Goal: Task Accomplishment & Management: Use online tool/utility

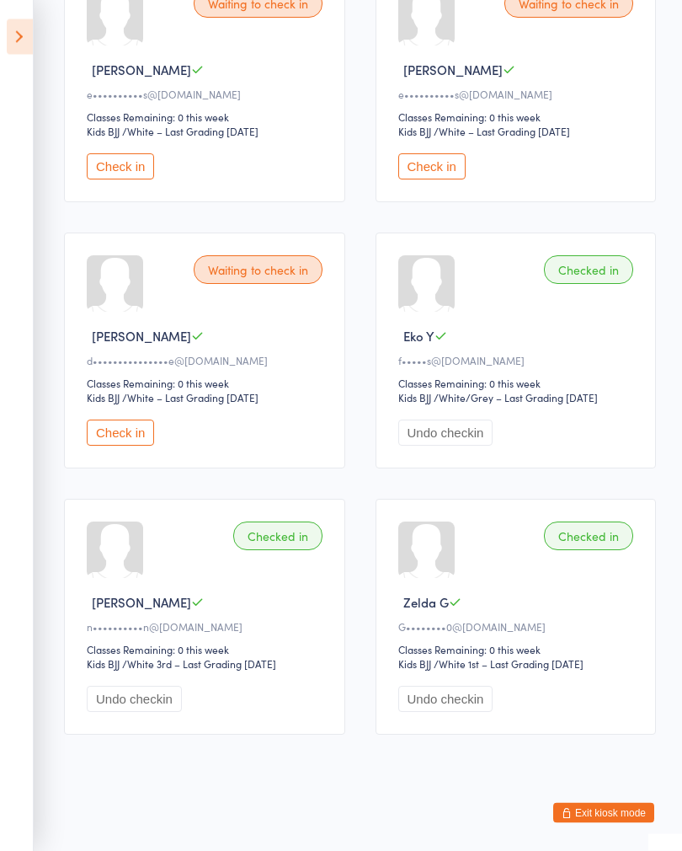
scroll to position [338, 0]
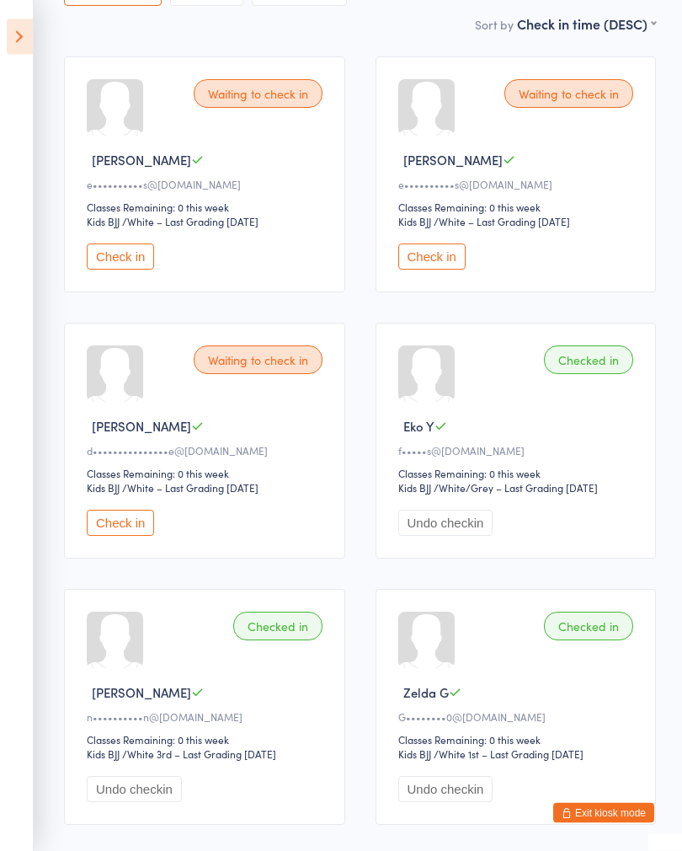
click at [15, 42] on icon at bounding box center [20, 36] width 26 height 35
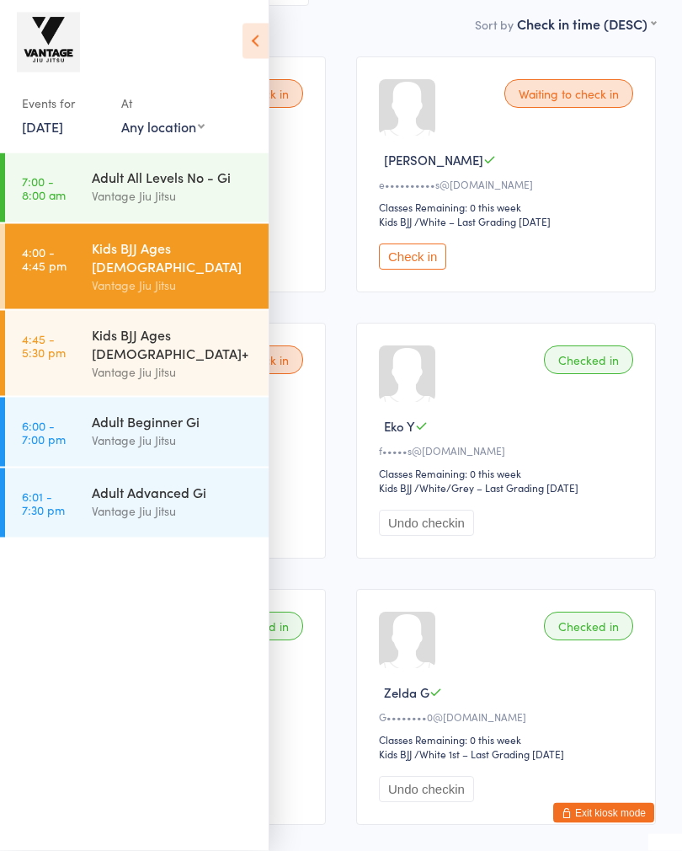
scroll to position [239, 0]
click at [105, 362] on div "Vantage Jiu Jitsu" at bounding box center [173, 371] width 163 height 19
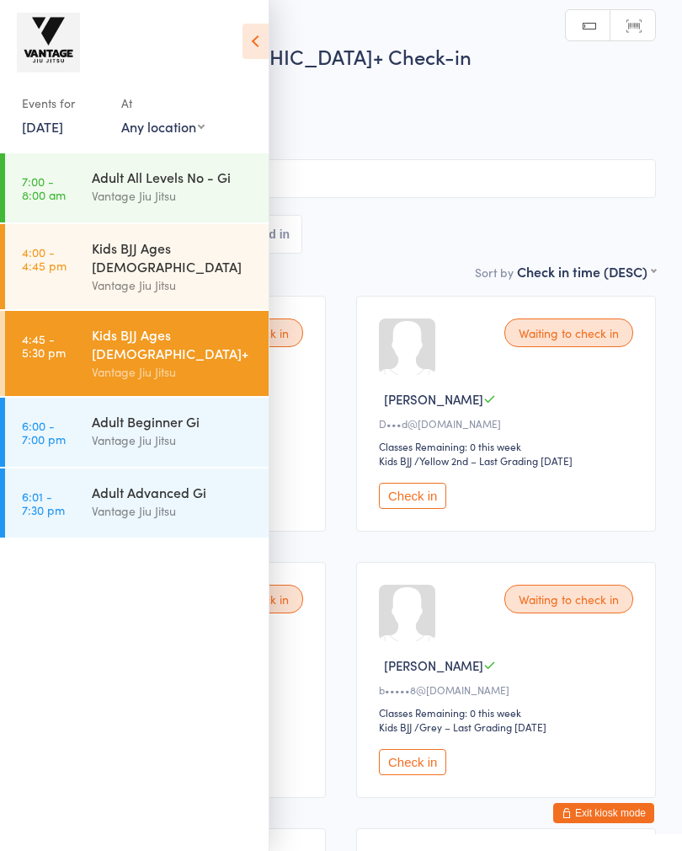
click at [250, 35] on icon at bounding box center [256, 41] width 26 height 35
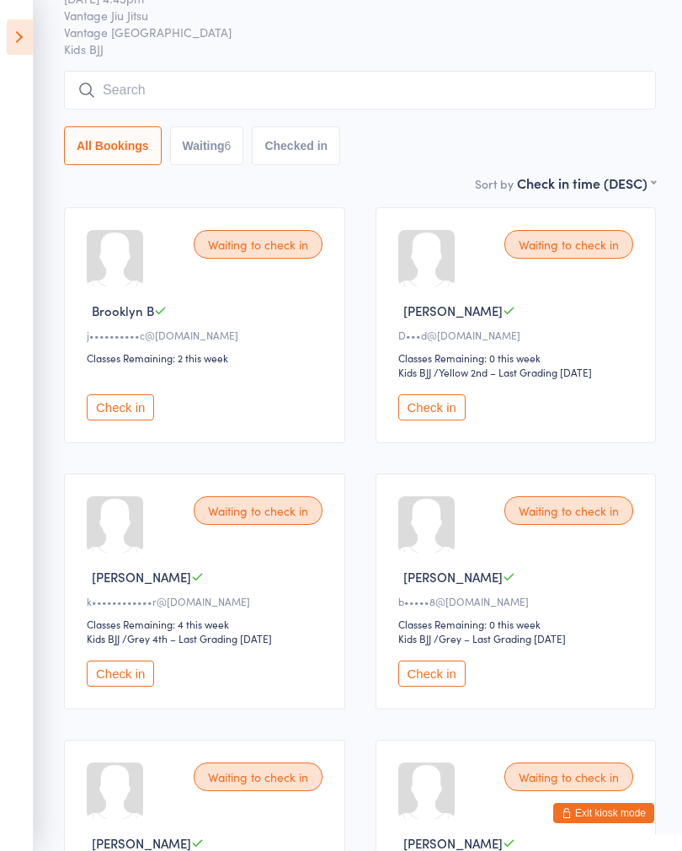
scroll to position [97, 0]
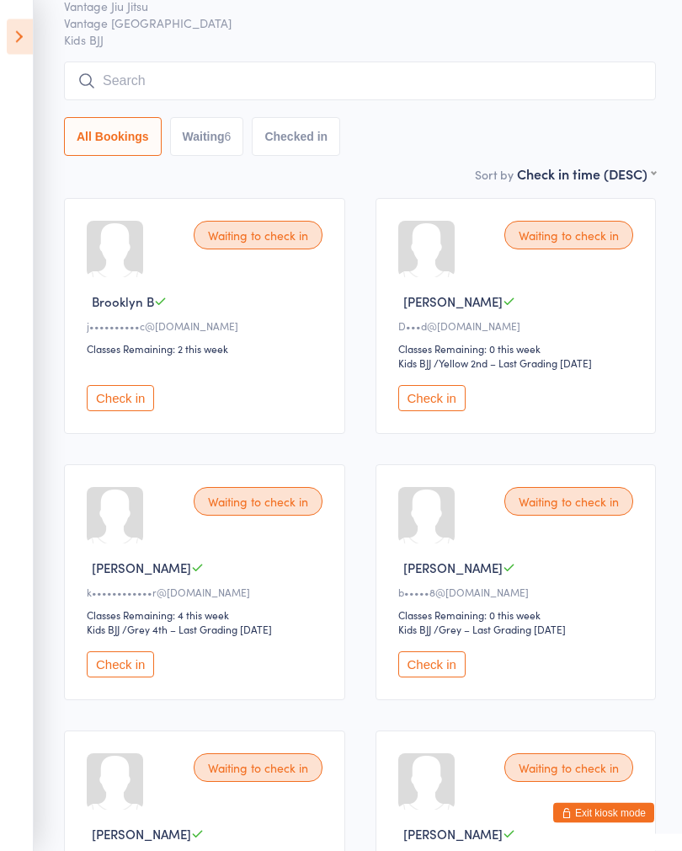
click at [138, 678] on button "Check in" at bounding box center [120, 665] width 67 height 26
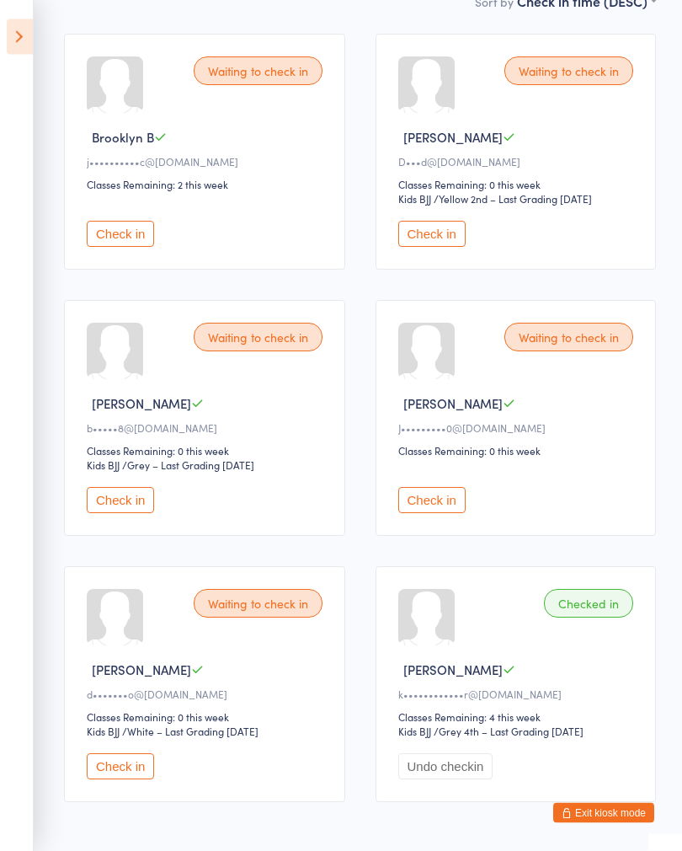
scroll to position [263, 0]
click at [421, 677] on span "[PERSON_NAME]" at bounding box center [452, 668] width 99 height 18
click at [25, 31] on icon at bounding box center [20, 36] width 26 height 35
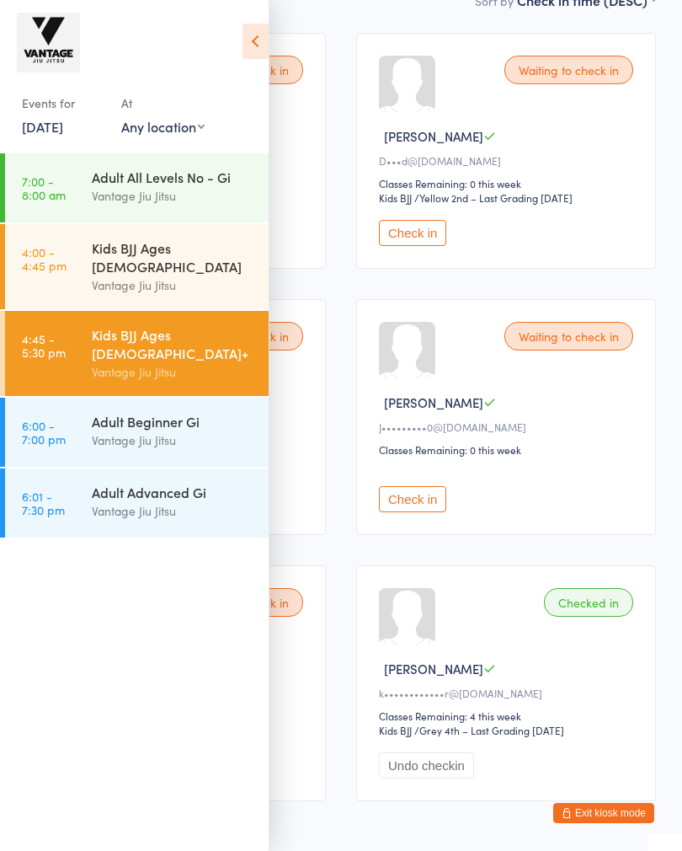
click at [74, 261] on link "4:00 - 4:45 pm Kids BJJ Ages [DEMOGRAPHIC_DATA] Vantage [PERSON_NAME]" at bounding box center [137, 266] width 264 height 85
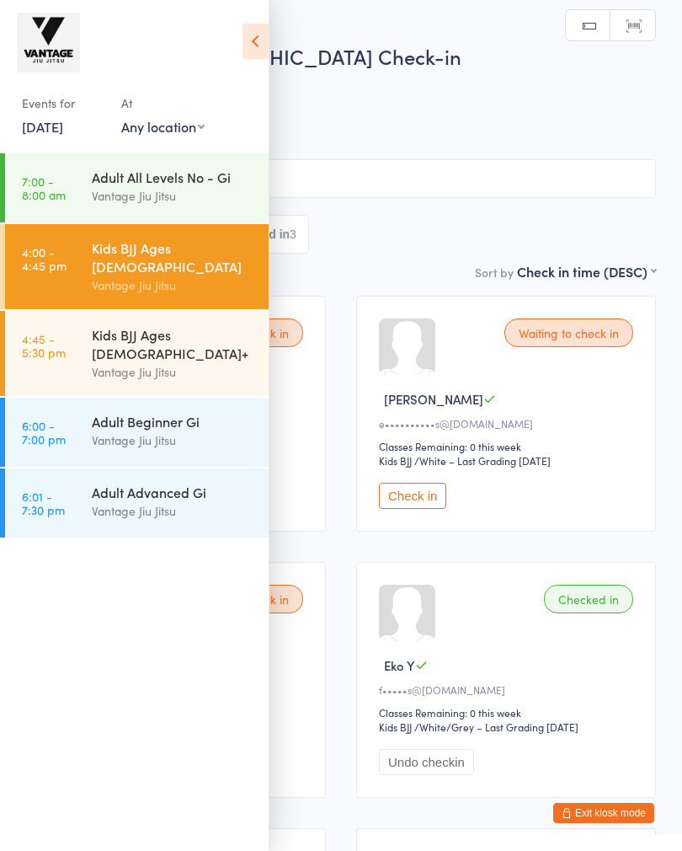
click at [264, 52] on icon at bounding box center [256, 41] width 26 height 35
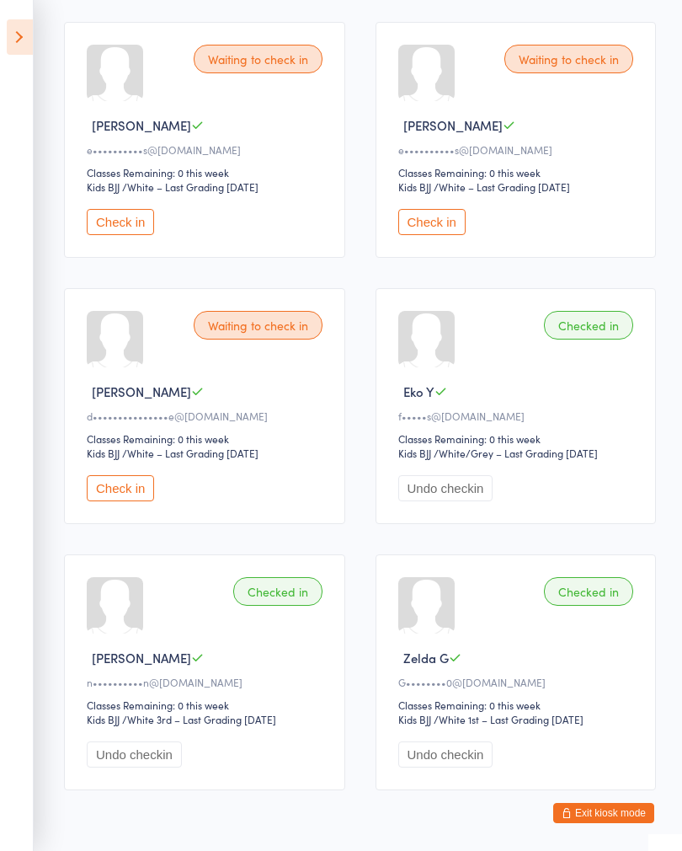
scroll to position [273, 0]
click at [29, 42] on icon at bounding box center [20, 36] width 26 height 35
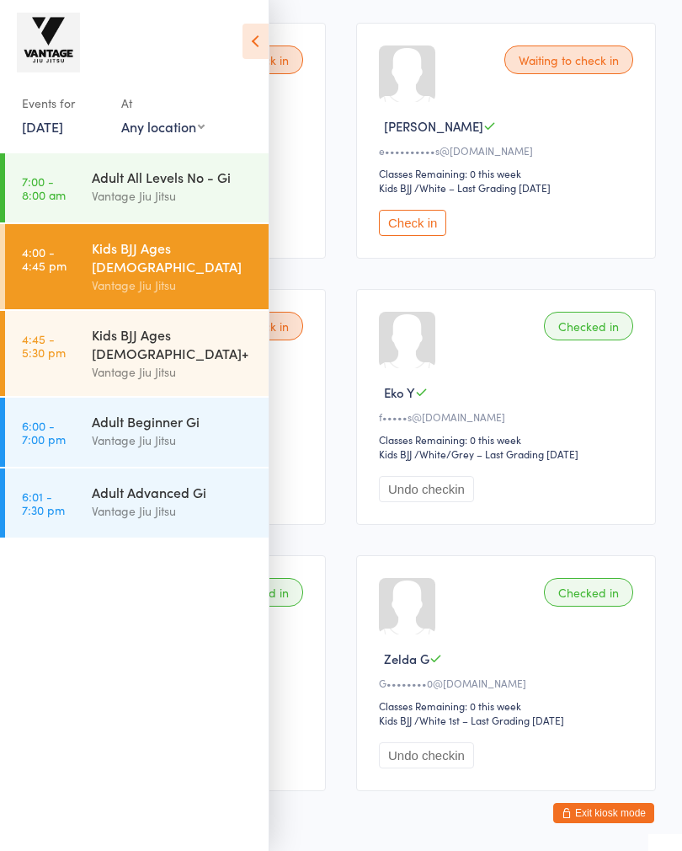
click at [254, 40] on icon at bounding box center [256, 41] width 26 height 35
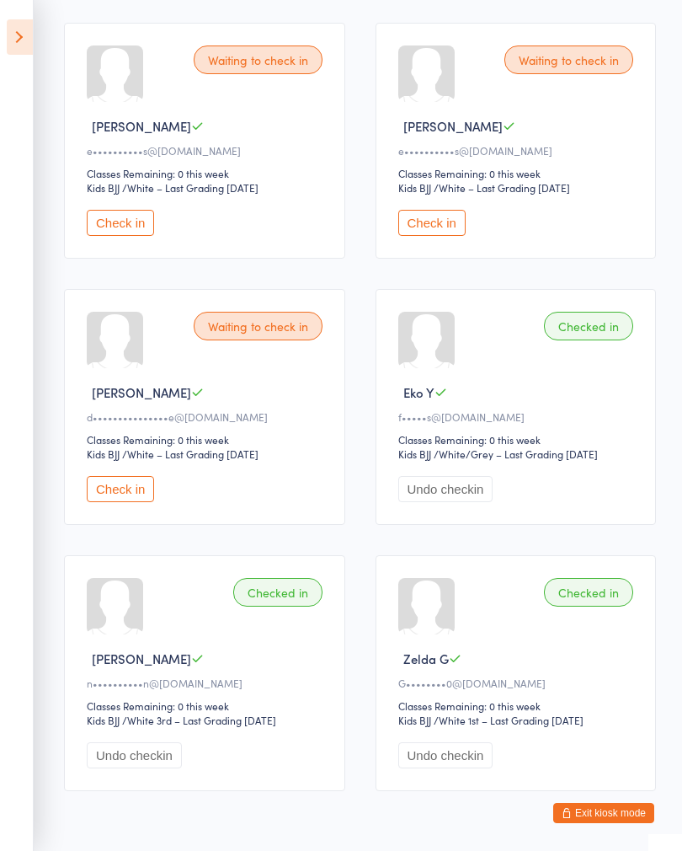
click at [32, 41] on icon at bounding box center [20, 36] width 26 height 35
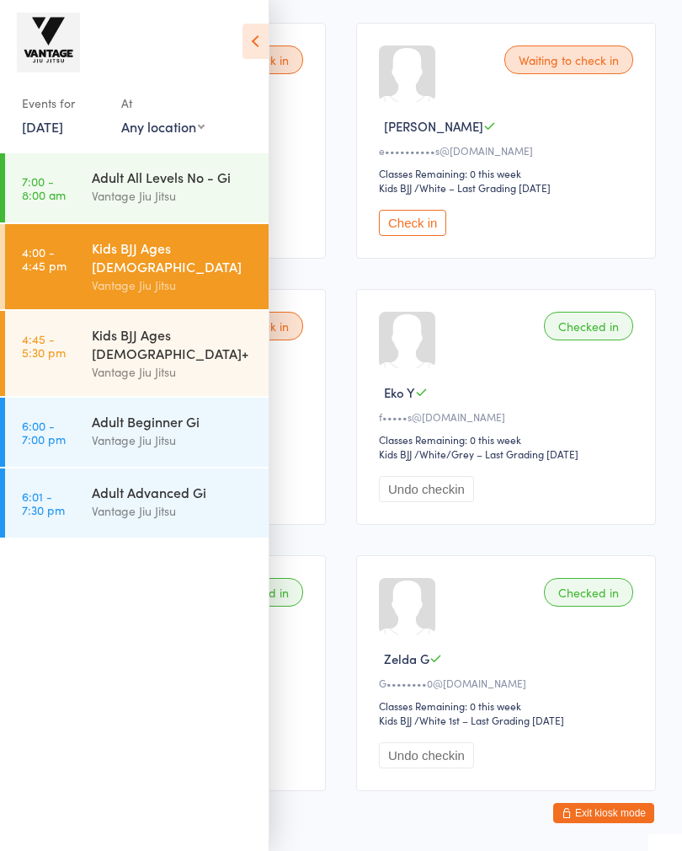
click at [179, 328] on div "Kids BJJ Ages [DEMOGRAPHIC_DATA]+" at bounding box center [173, 343] width 163 height 37
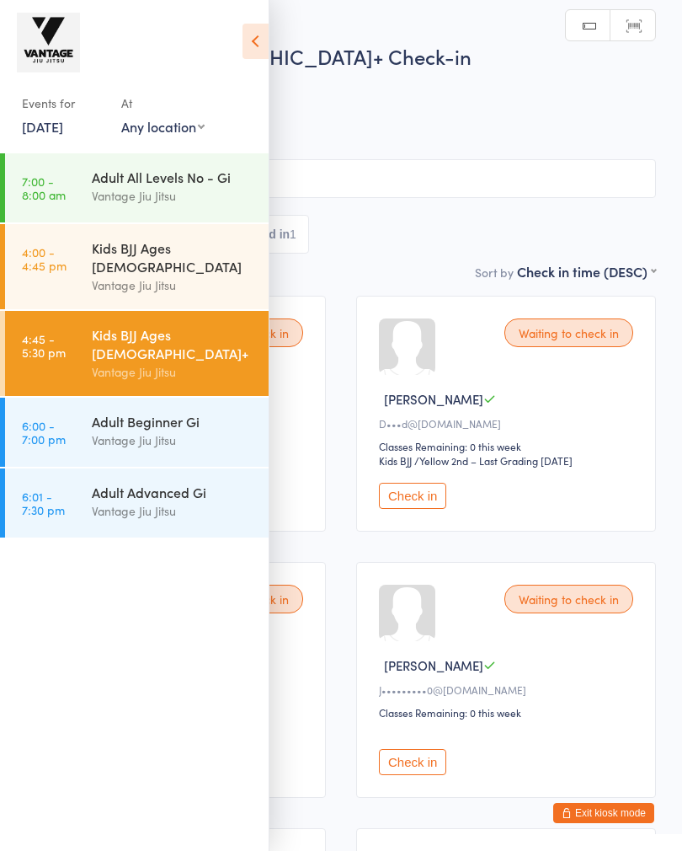
click at [258, 53] on icon at bounding box center [256, 41] width 26 height 35
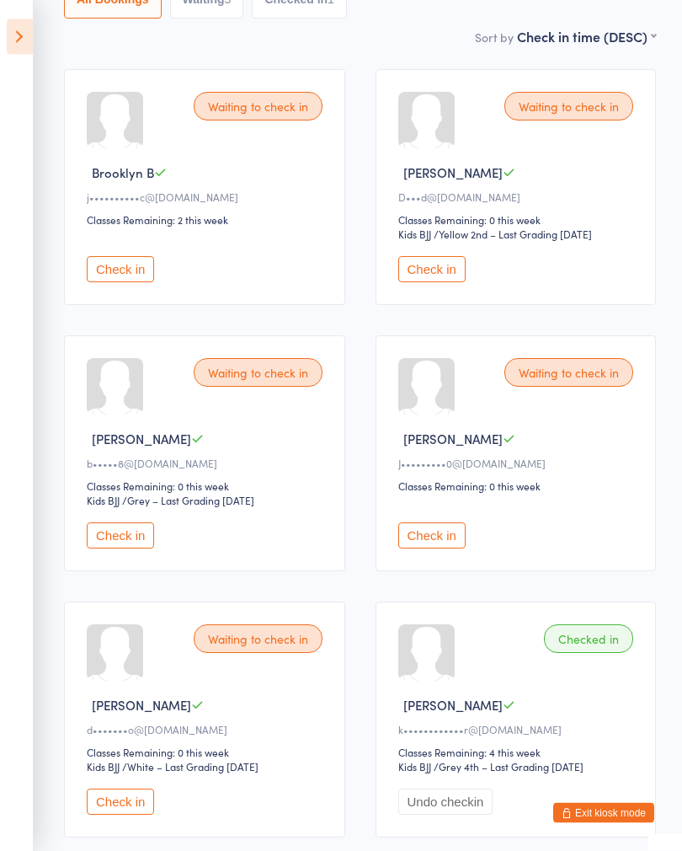
scroll to position [219, 0]
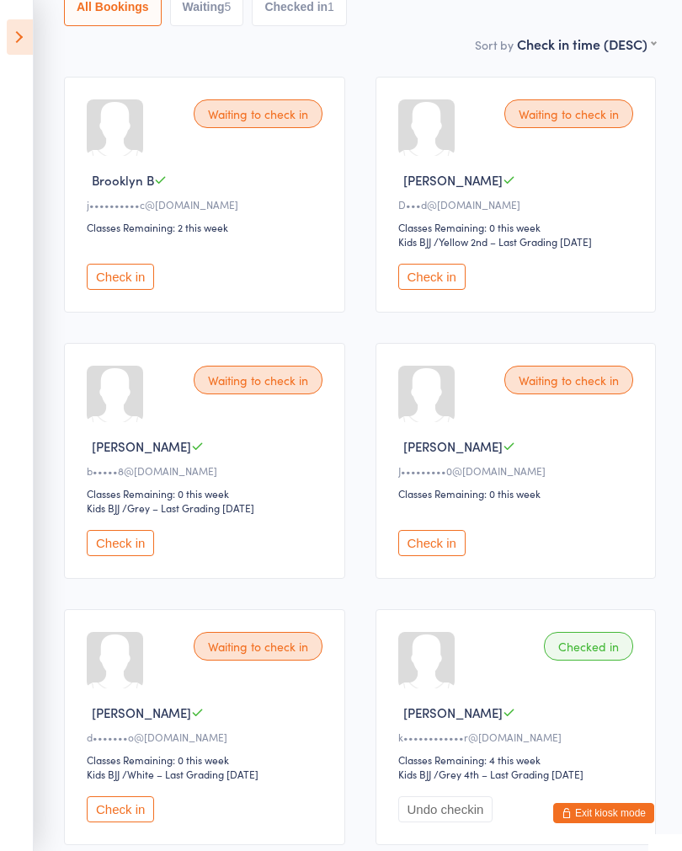
click at [133, 287] on button "Check in" at bounding box center [120, 277] width 67 height 26
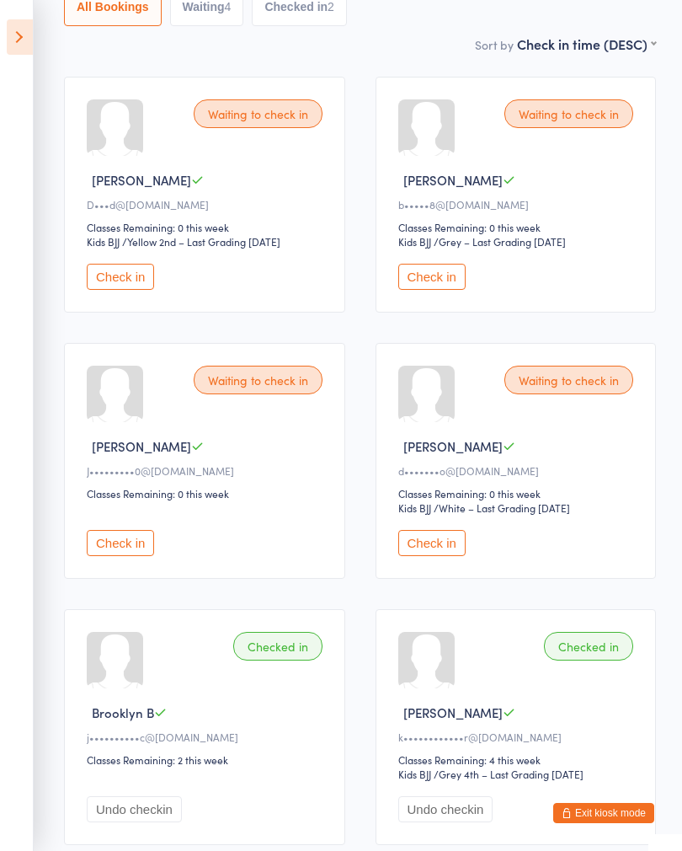
click at [119, 285] on button "Check in" at bounding box center [120, 277] width 67 height 26
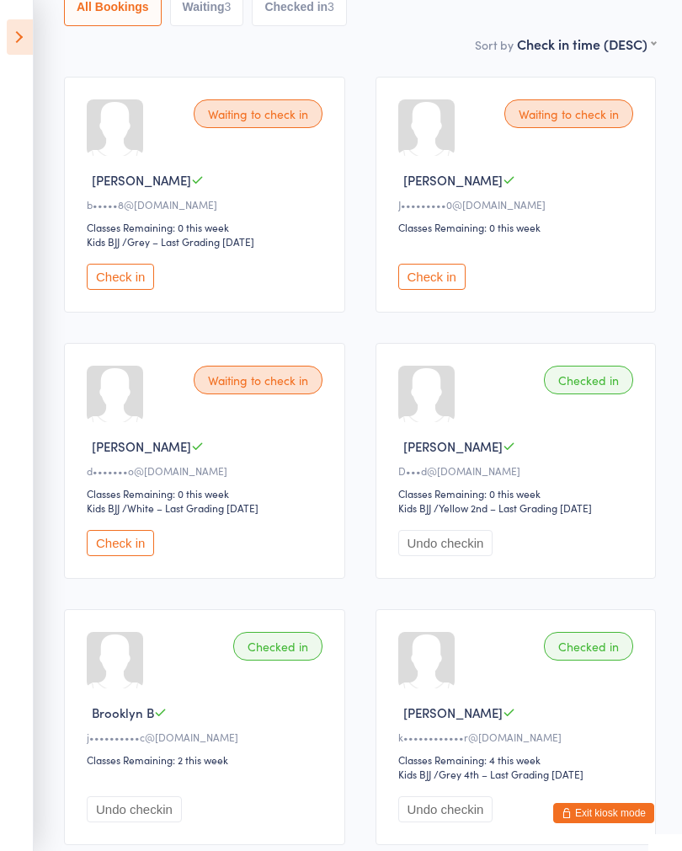
click at [3, 52] on aside "Events for [DATE] [DATE] [DATE] Sun Mon Tue Wed Thu Fri Sat 36 31 01 02 03 04 0…" at bounding box center [17, 425] width 34 height 851
click at [21, 45] on icon at bounding box center [20, 36] width 26 height 35
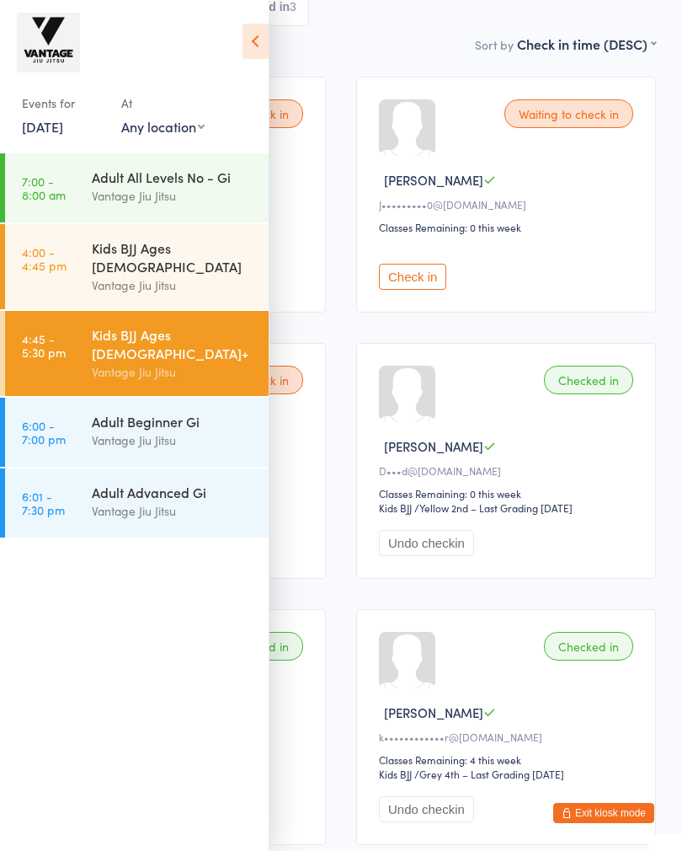
click at [250, 34] on icon at bounding box center [256, 41] width 26 height 35
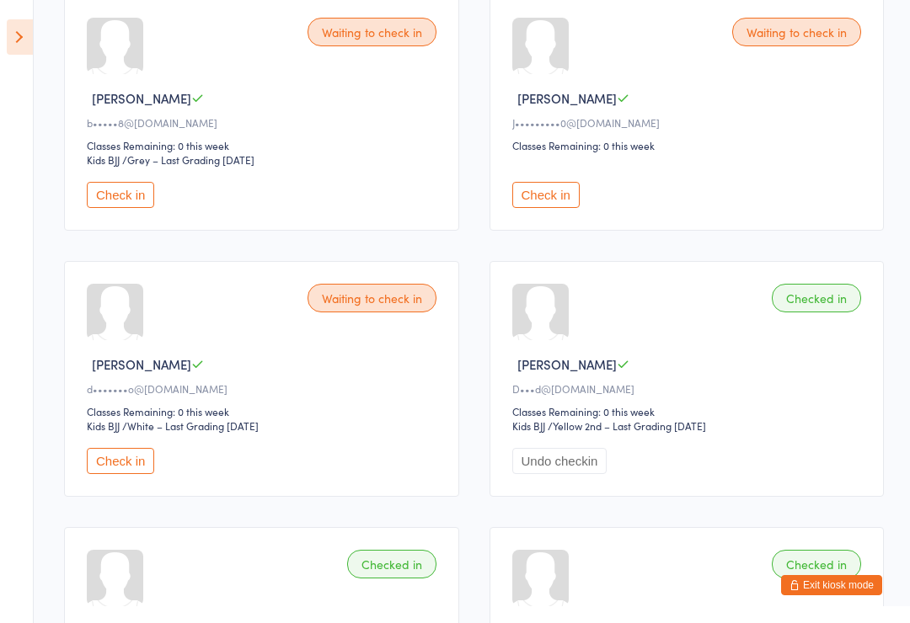
scroll to position [284, 0]
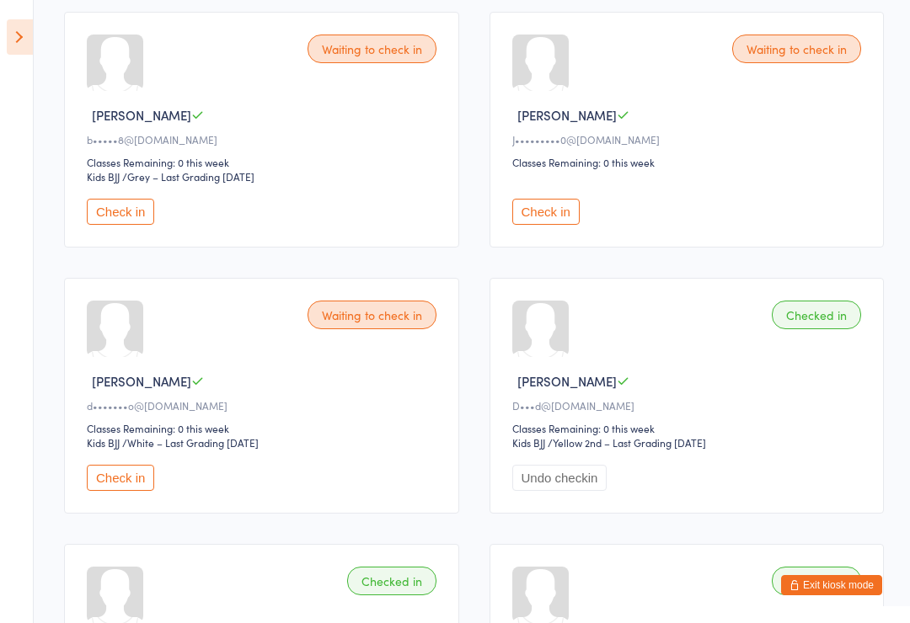
click at [114, 225] on button "Check in" at bounding box center [120, 212] width 67 height 26
click at [120, 215] on button "Check in" at bounding box center [120, 212] width 67 height 26
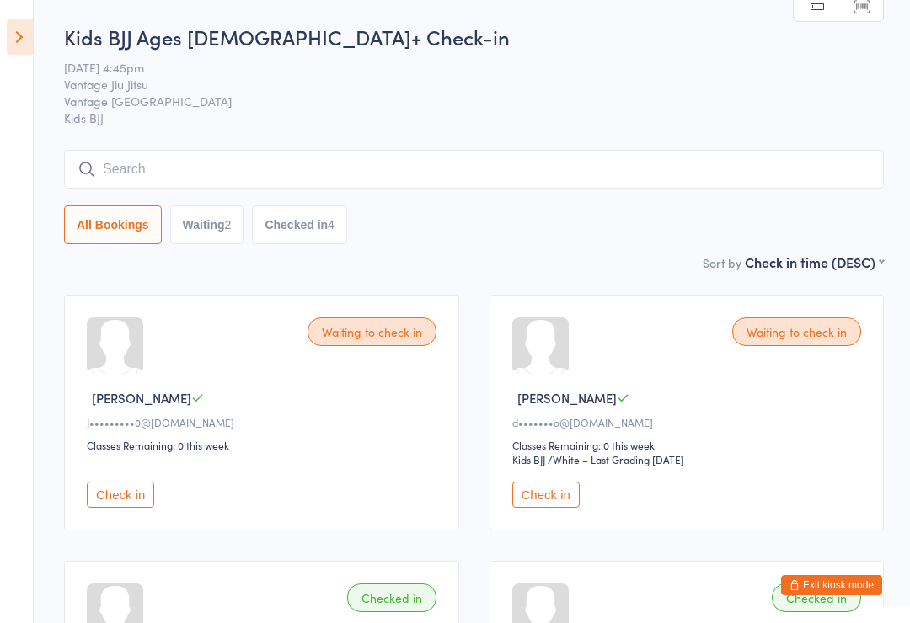
scroll to position [0, 0]
click at [8, 54] on icon at bounding box center [20, 36] width 26 height 35
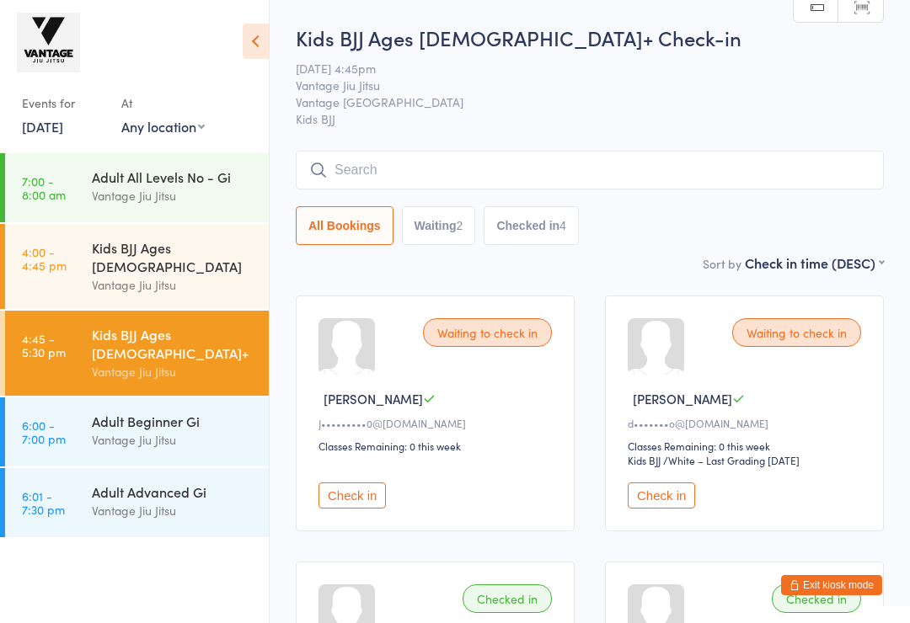
click at [160, 275] on div "Vantage Jiu Jitsu" at bounding box center [173, 284] width 163 height 19
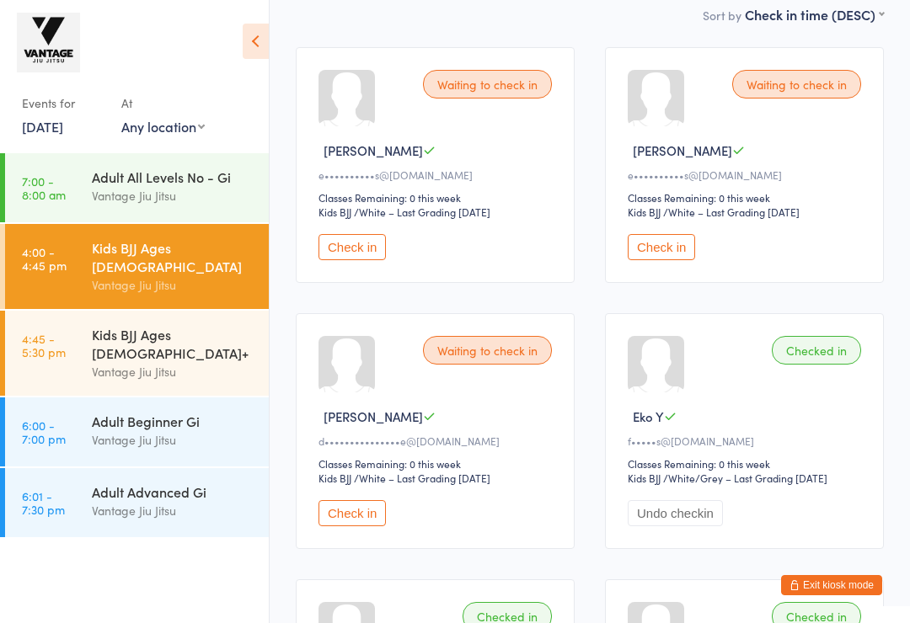
scroll to position [248, 0]
click at [63, 129] on link "[DATE]" at bounding box center [42, 126] width 41 height 19
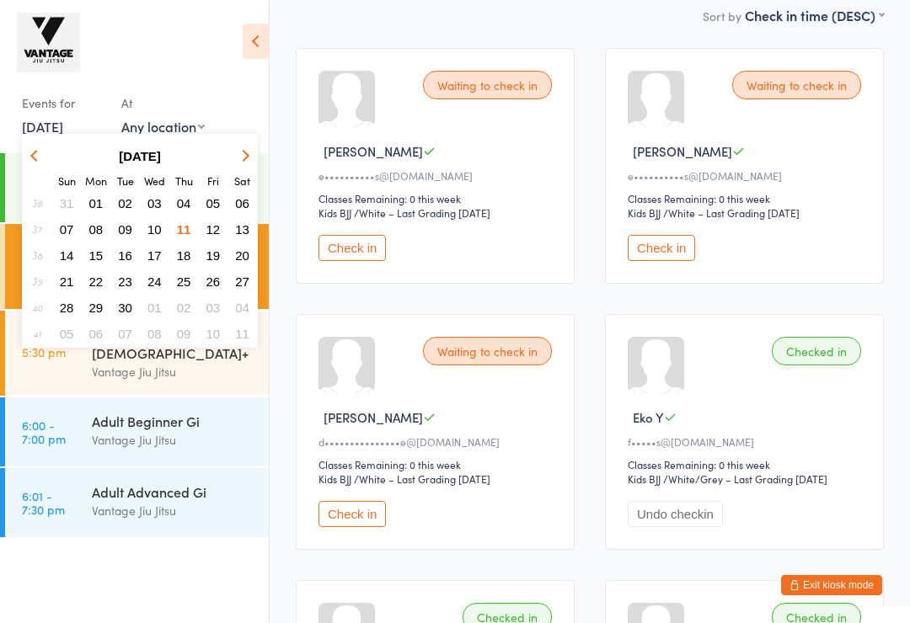
click at [178, 229] on span "11" at bounding box center [184, 229] width 14 height 14
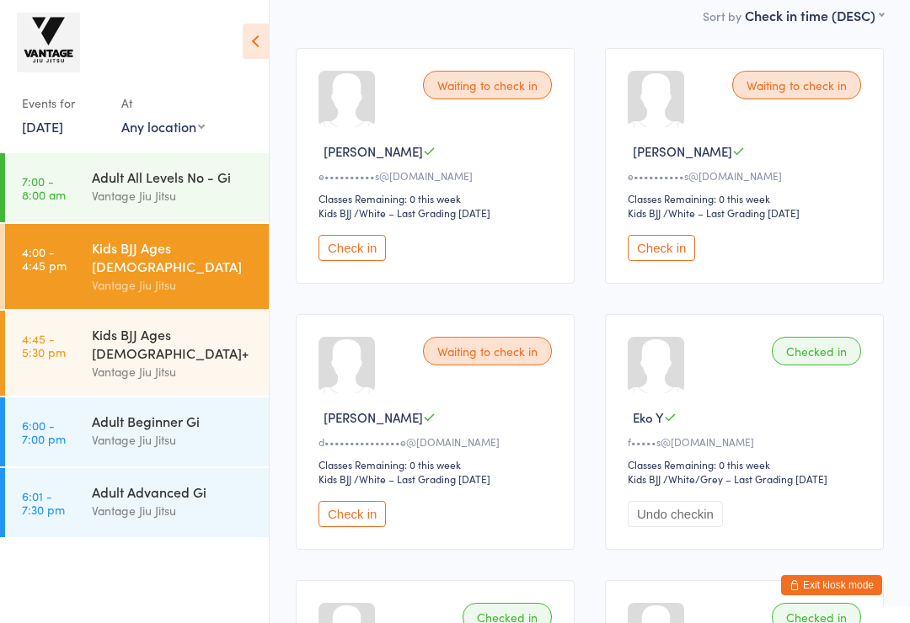
click at [63, 123] on link "[DATE]" at bounding box center [42, 126] width 41 height 19
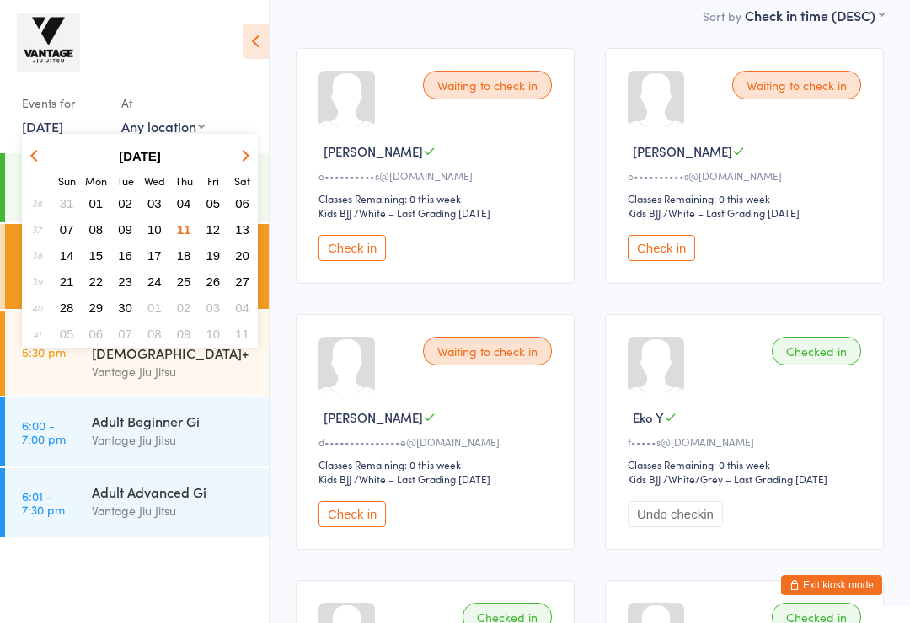
click at [133, 236] on button "09" at bounding box center [125, 229] width 26 height 23
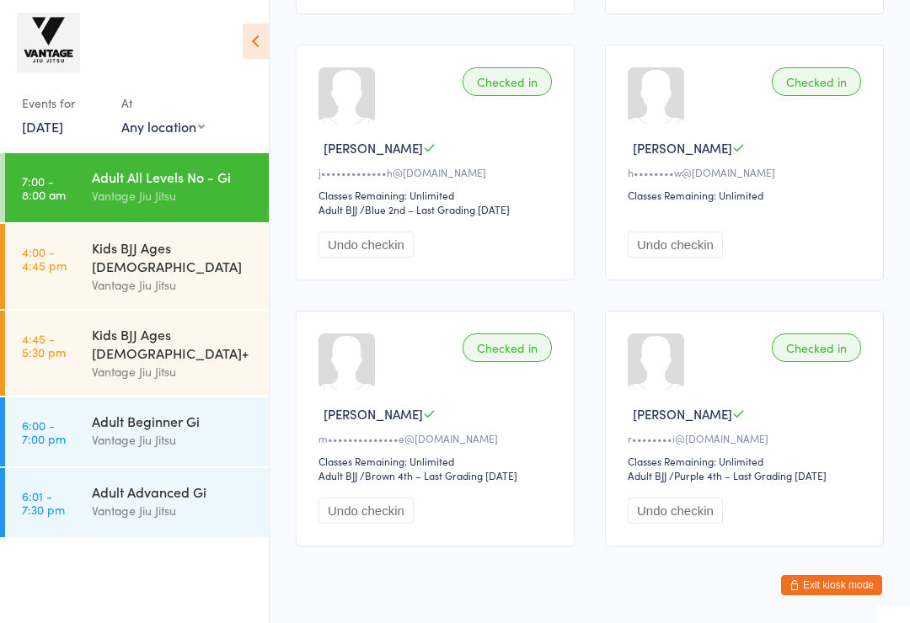
scroll to position [1059, 0]
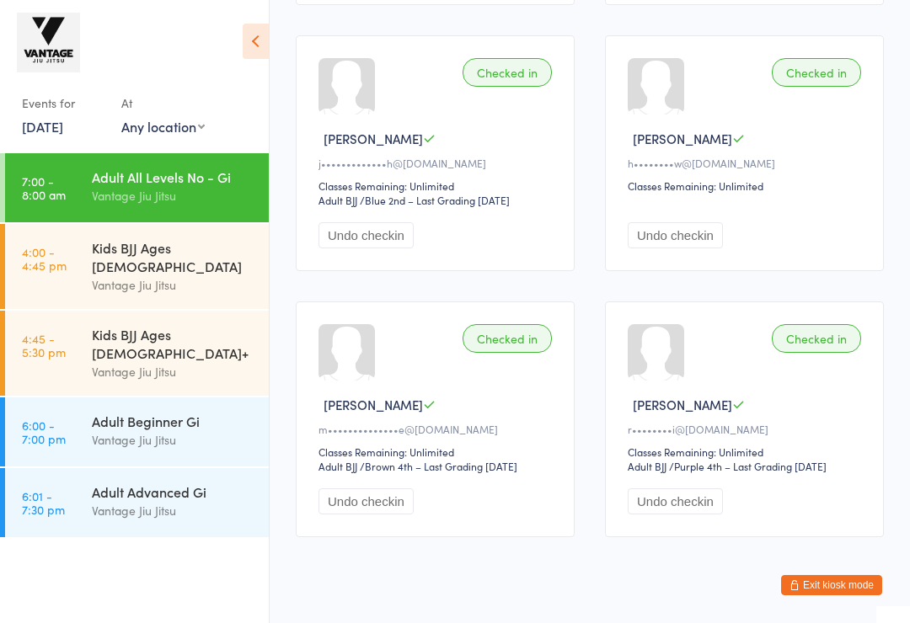
click at [182, 275] on div "Vantage Jiu Jitsu" at bounding box center [173, 284] width 163 height 19
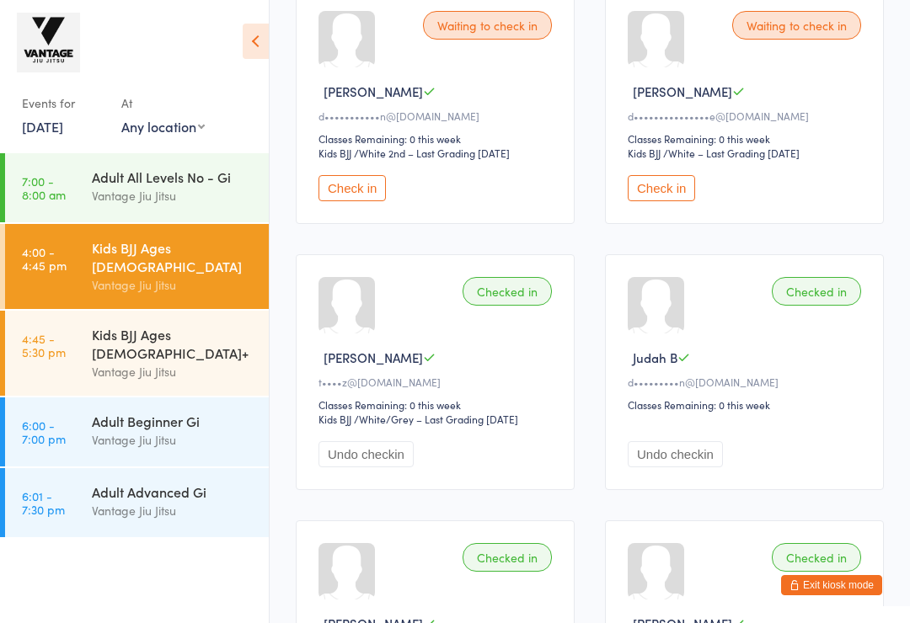
scroll to position [307, 0]
click at [251, 42] on icon at bounding box center [256, 41] width 26 height 35
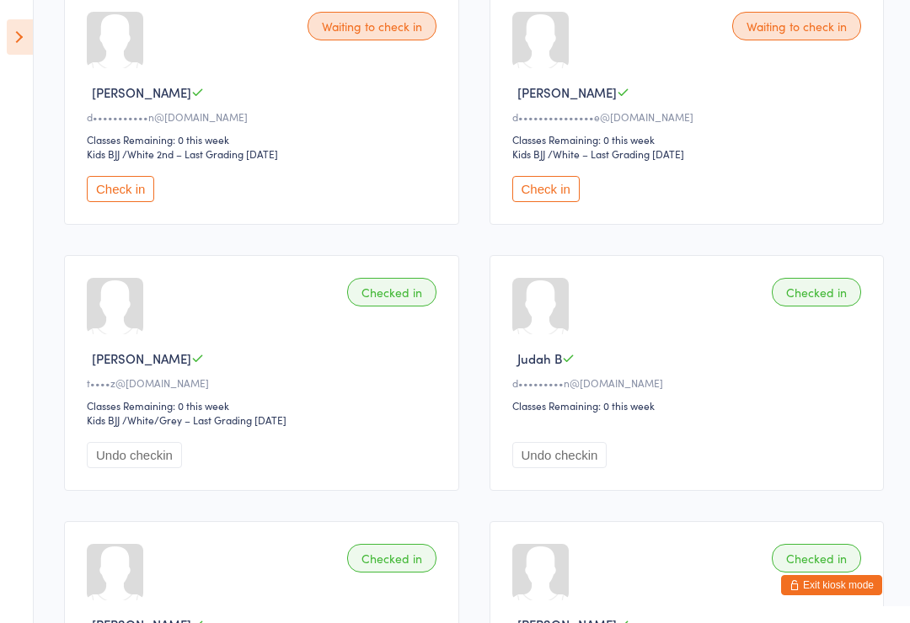
click at [26, 29] on icon at bounding box center [20, 36] width 26 height 35
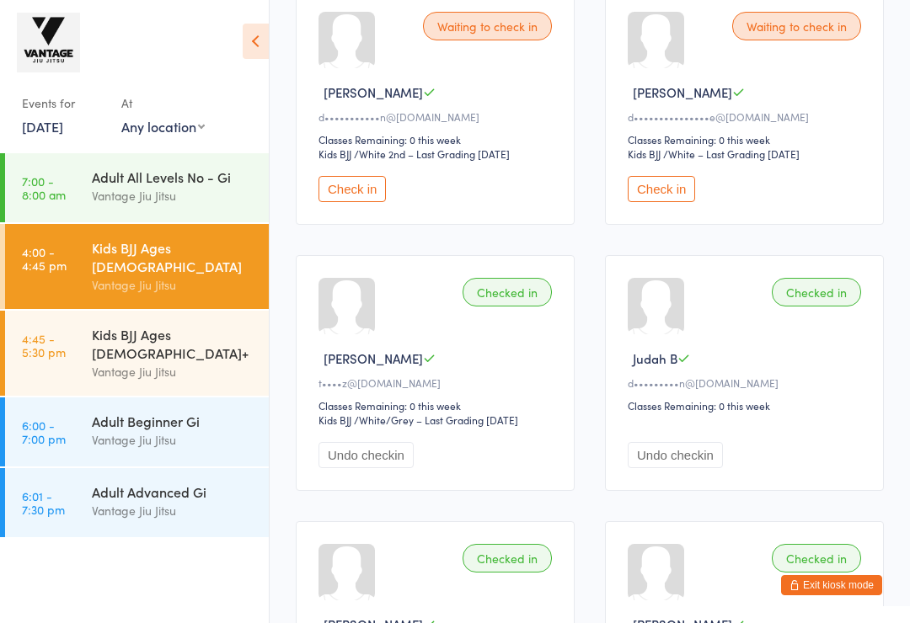
click at [216, 362] on div "Vantage Jiu Jitsu" at bounding box center [173, 371] width 163 height 19
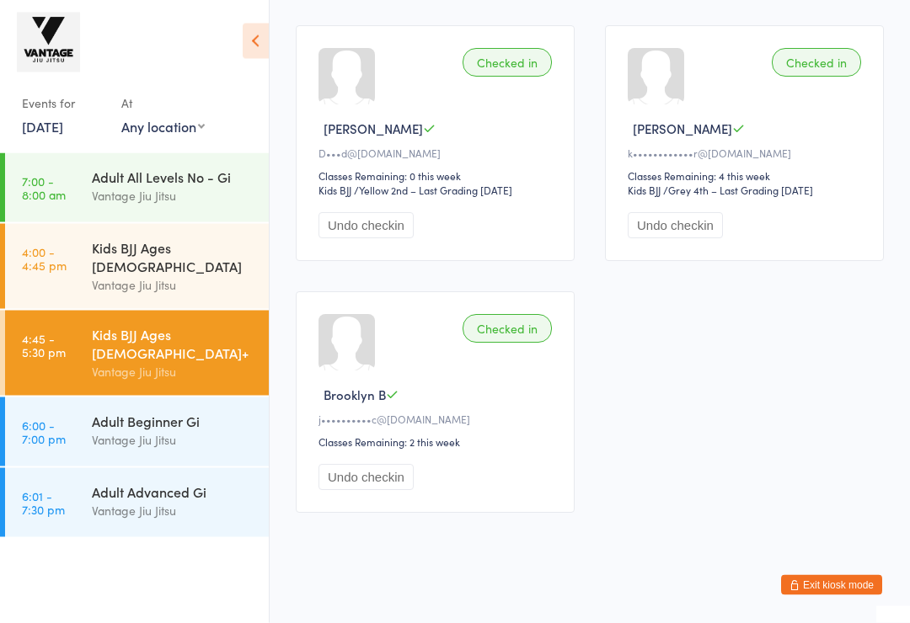
scroll to position [550, 0]
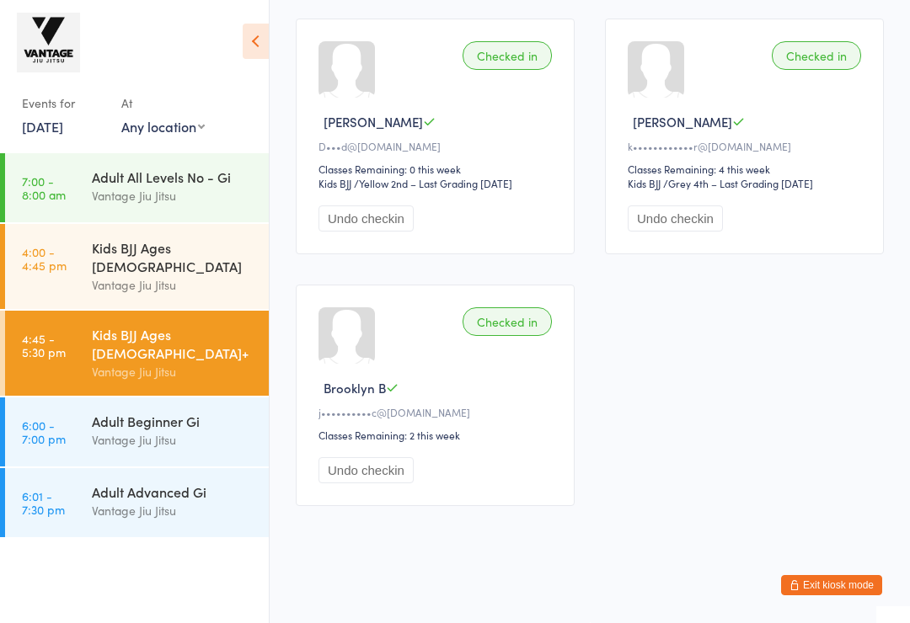
click at [249, 42] on icon at bounding box center [256, 41] width 26 height 35
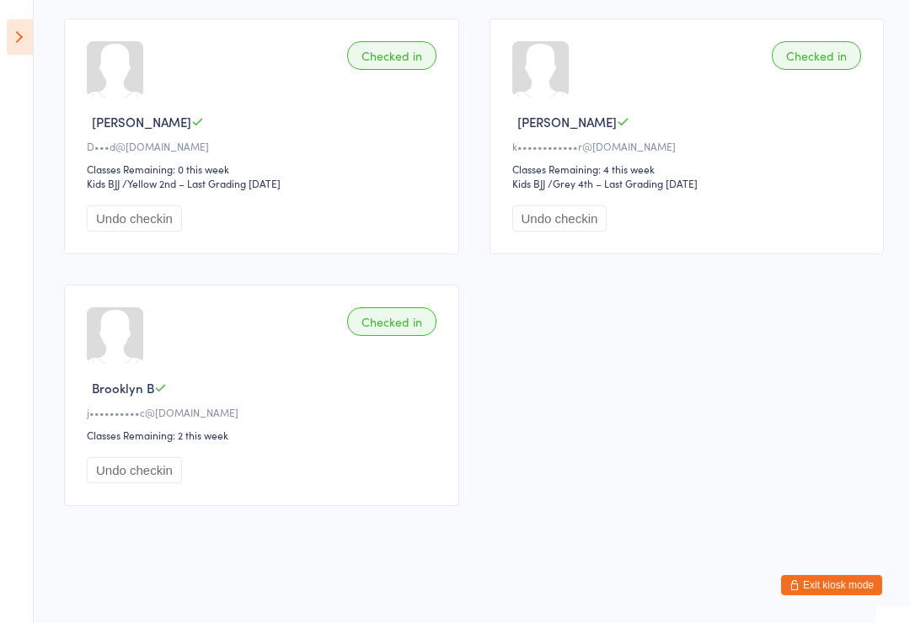
click at [13, 39] on icon at bounding box center [20, 36] width 26 height 35
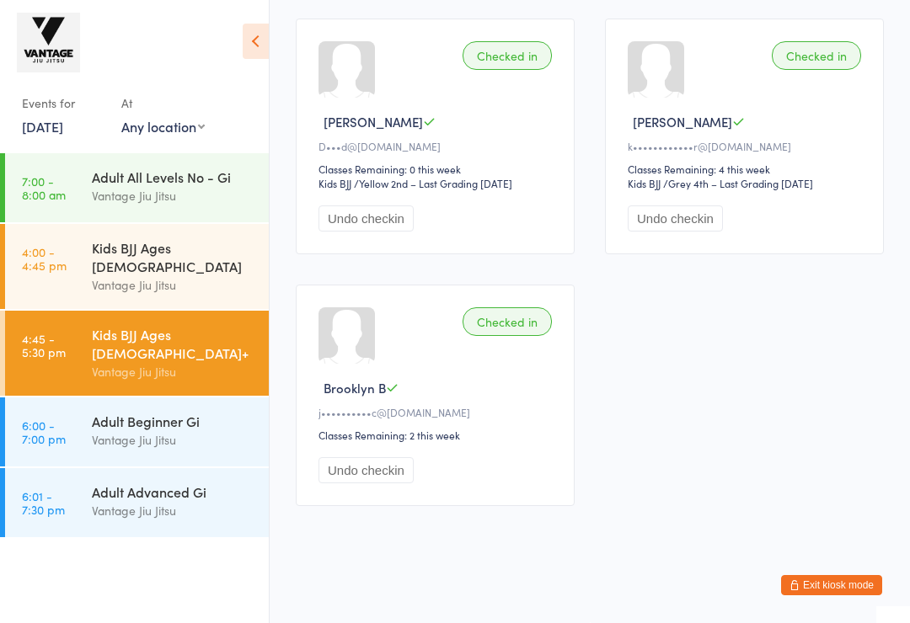
click at [63, 131] on link "[DATE]" at bounding box center [42, 126] width 41 height 19
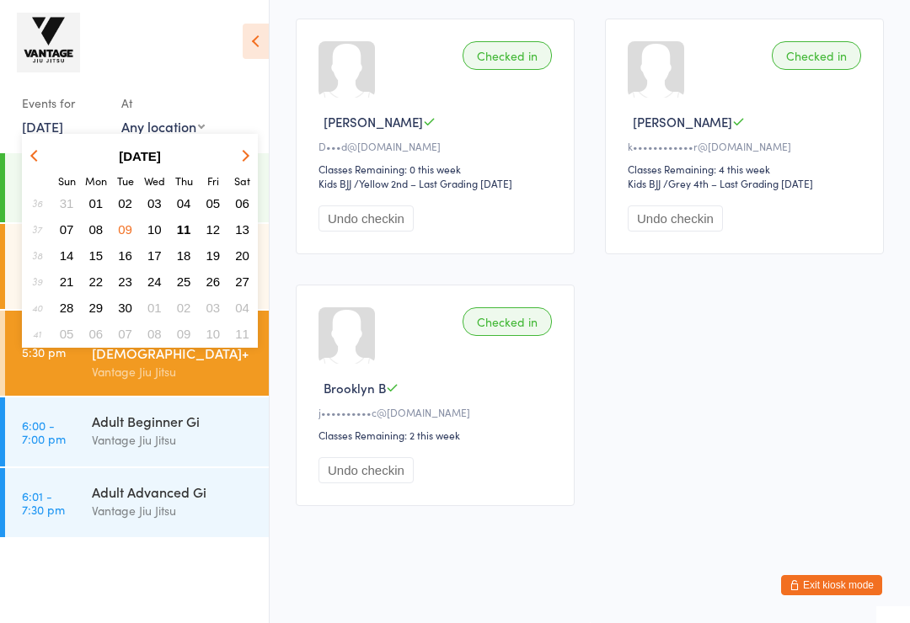
click at [154, 231] on span "10" at bounding box center [154, 229] width 14 height 14
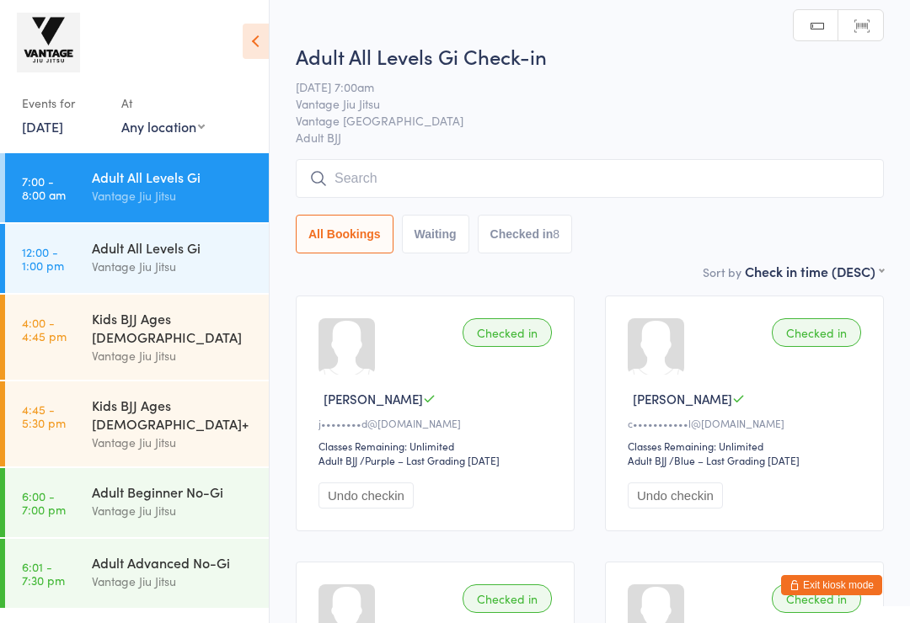
click at [182, 319] on div "Kids BJJ Ages [DEMOGRAPHIC_DATA]" at bounding box center [173, 327] width 163 height 37
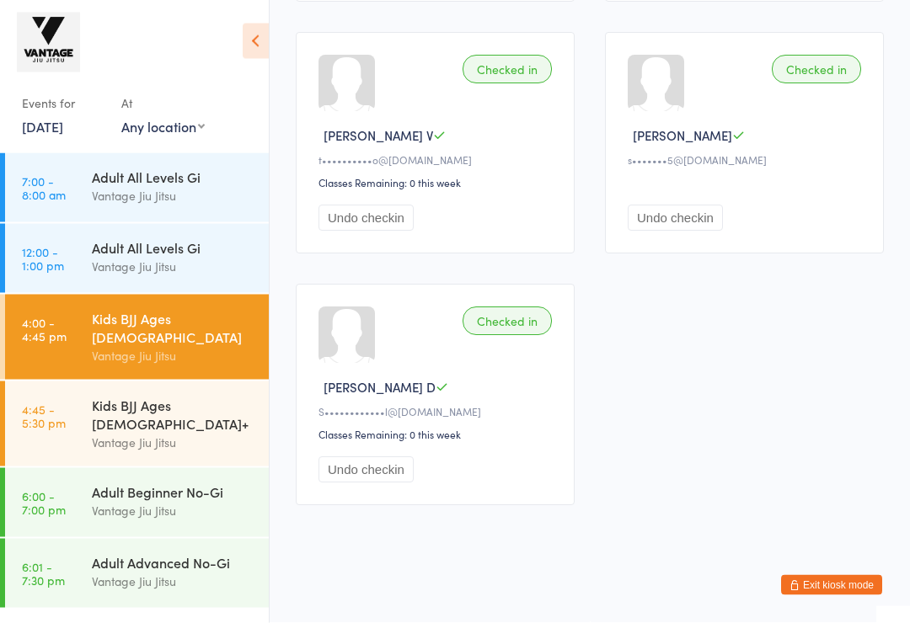
scroll to position [1016, 0]
click at [152, 398] on div "Kids BJJ Ages [DEMOGRAPHIC_DATA]+" at bounding box center [173, 414] width 163 height 37
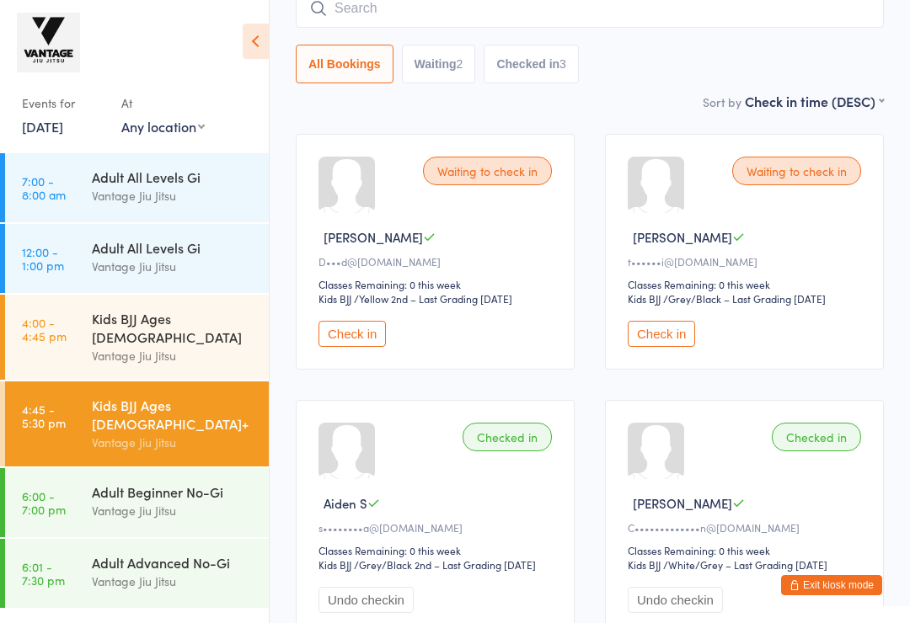
scroll to position [161, 0]
click at [77, 117] on div "Events for [DATE] D Sep, YYYY [DATE] Sun Mon Tue Wed Thu Fri Sat 36 31 01 02 03…" at bounding box center [63, 114] width 83 height 50
click at [57, 125] on link "[DATE]" at bounding box center [42, 126] width 41 height 19
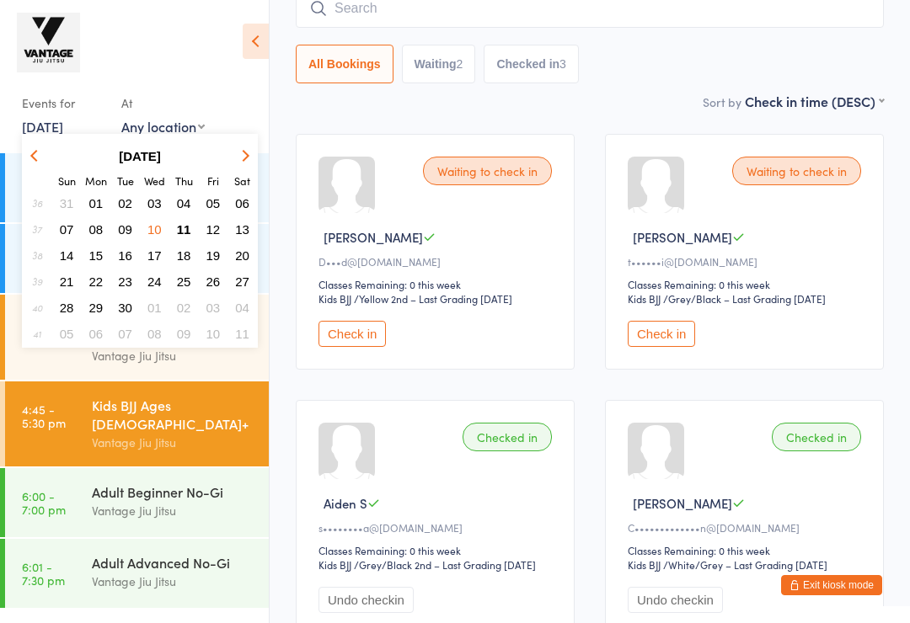
click at [215, 226] on span "12" at bounding box center [213, 229] width 14 height 14
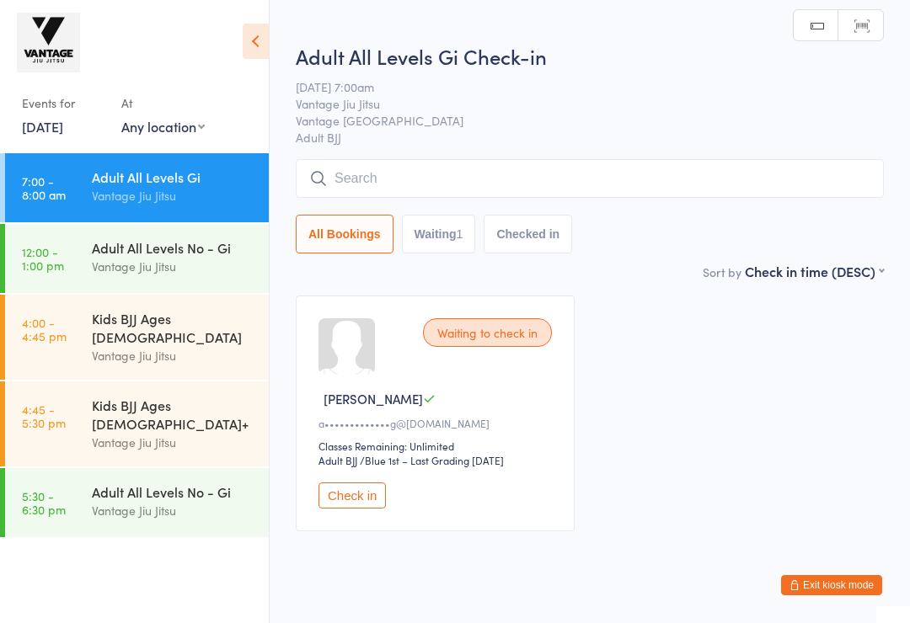
click at [173, 346] on div "Vantage Jiu Jitsu" at bounding box center [173, 355] width 163 height 19
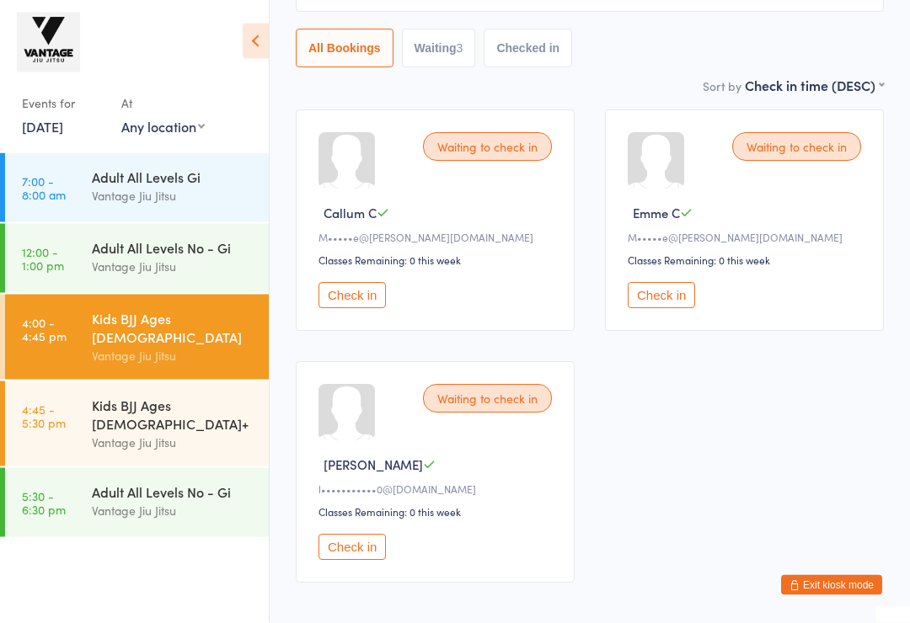
scroll to position [169, 0]
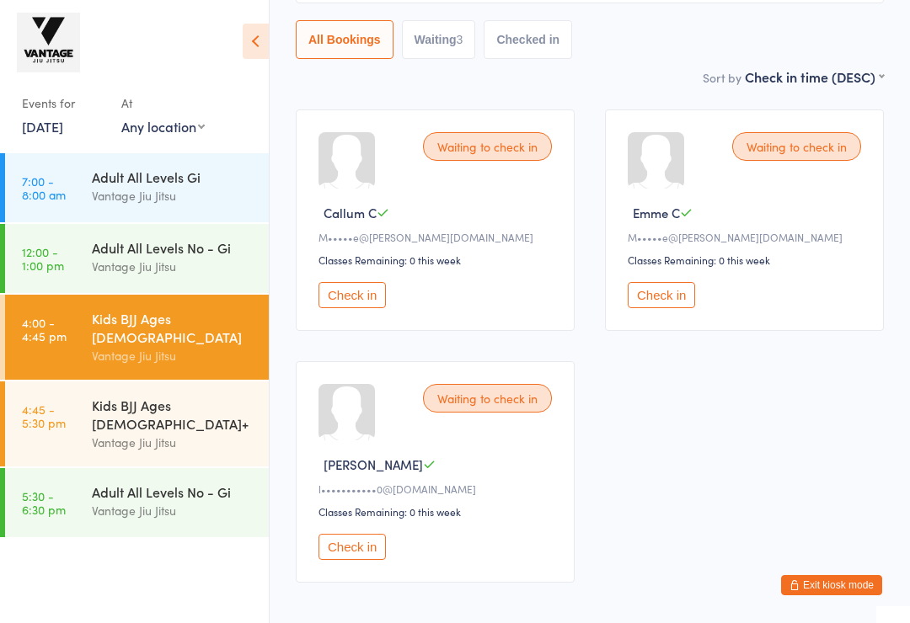
click at [206, 397] on div "Kids BJJ Ages [DEMOGRAPHIC_DATA]+" at bounding box center [173, 414] width 163 height 37
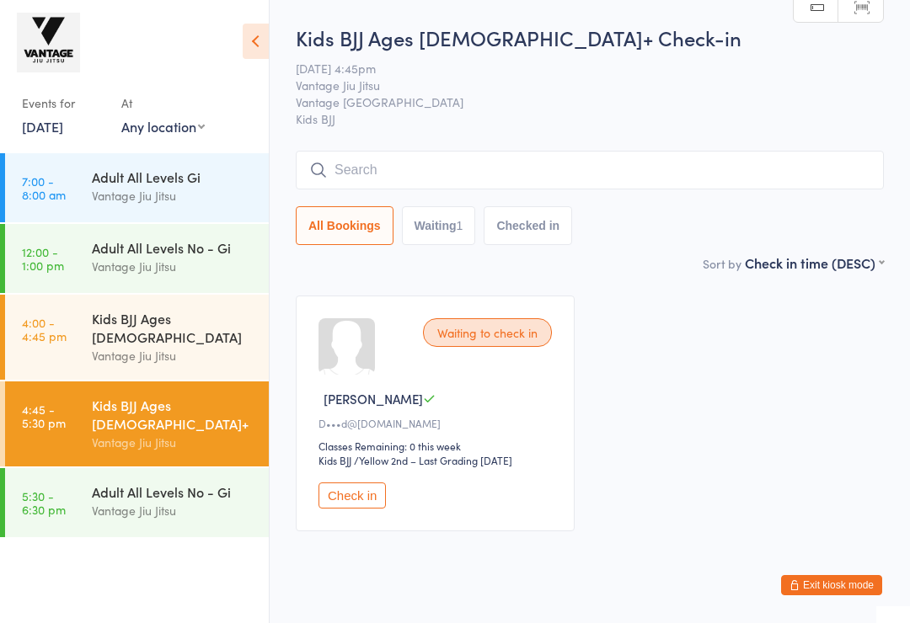
click at [258, 43] on icon at bounding box center [256, 41] width 26 height 35
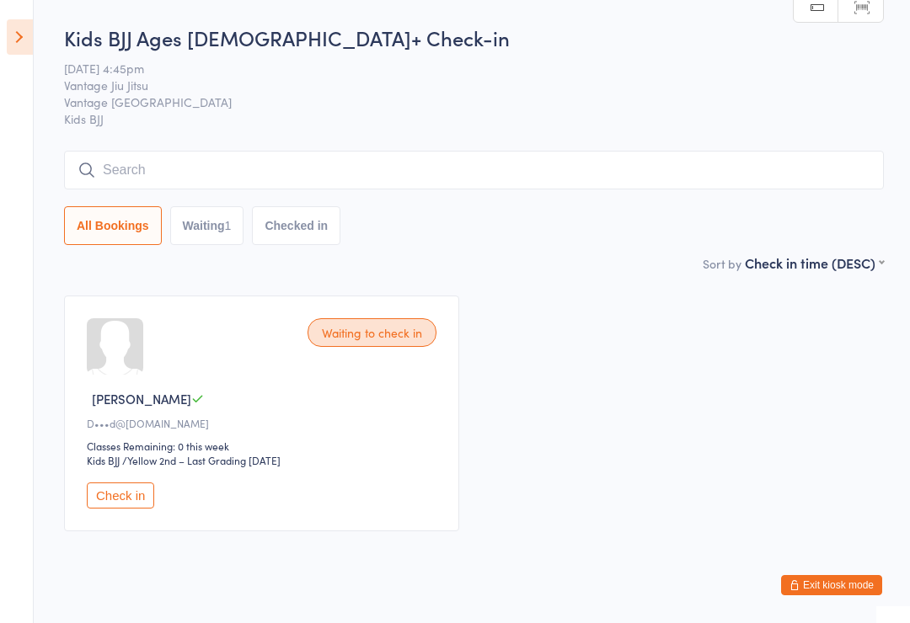
click at [8, 35] on icon at bounding box center [20, 36] width 26 height 35
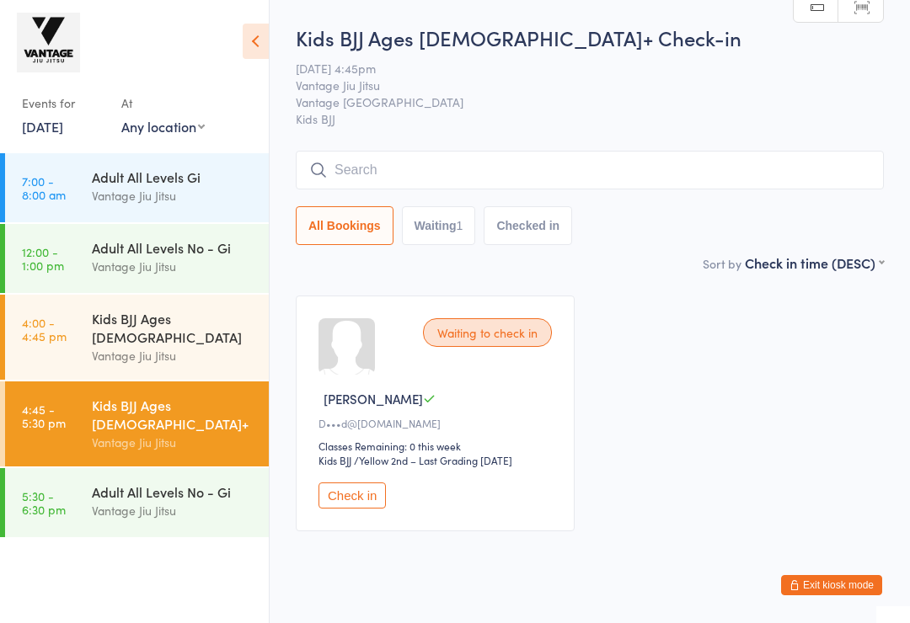
click at [177, 346] on div "Vantage Jiu Jitsu" at bounding box center [173, 355] width 163 height 19
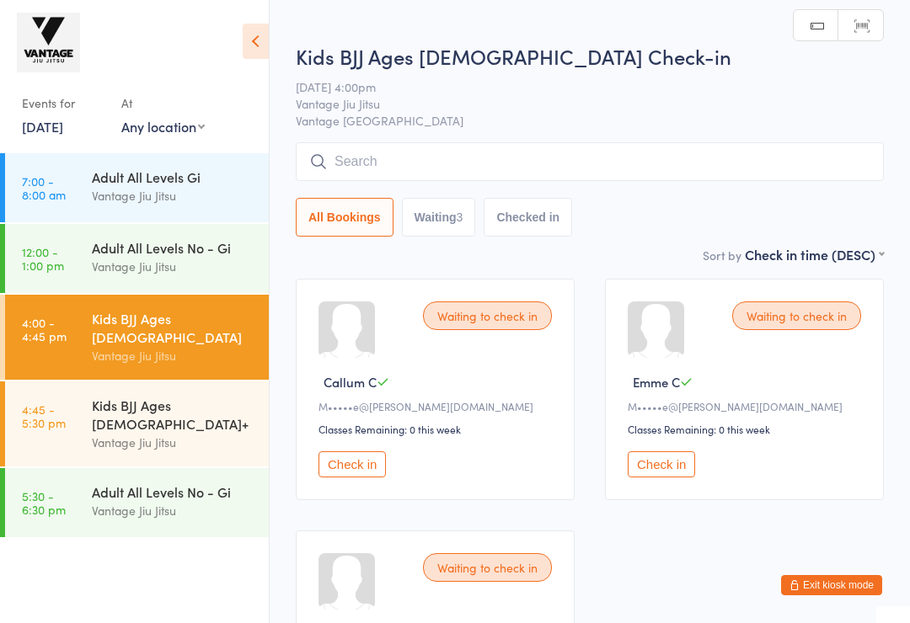
click at [221, 262] on div "Vantage Jiu Jitsu" at bounding box center [173, 266] width 163 height 19
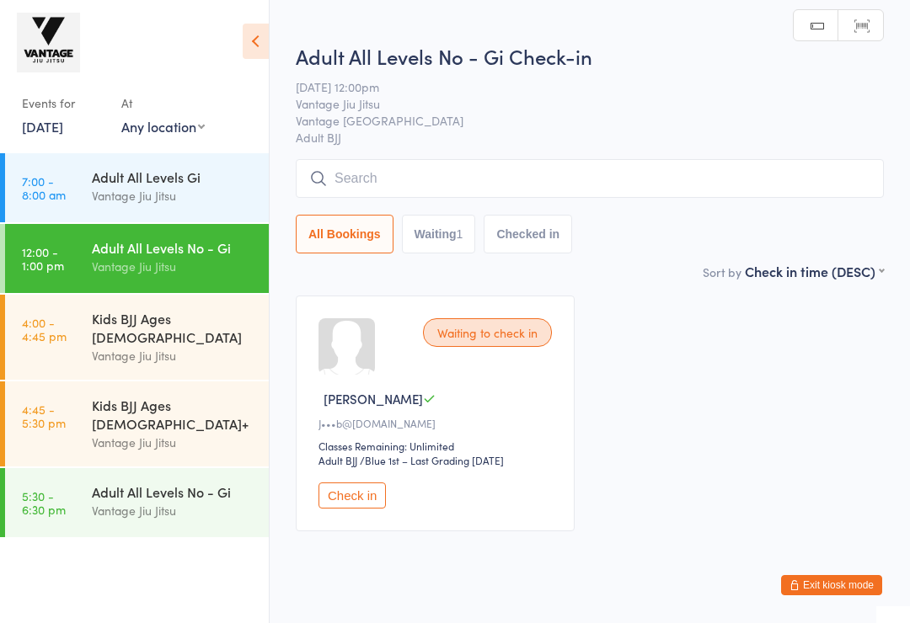
click at [233, 195] on div "Vantage Jiu Jitsu" at bounding box center [173, 195] width 163 height 19
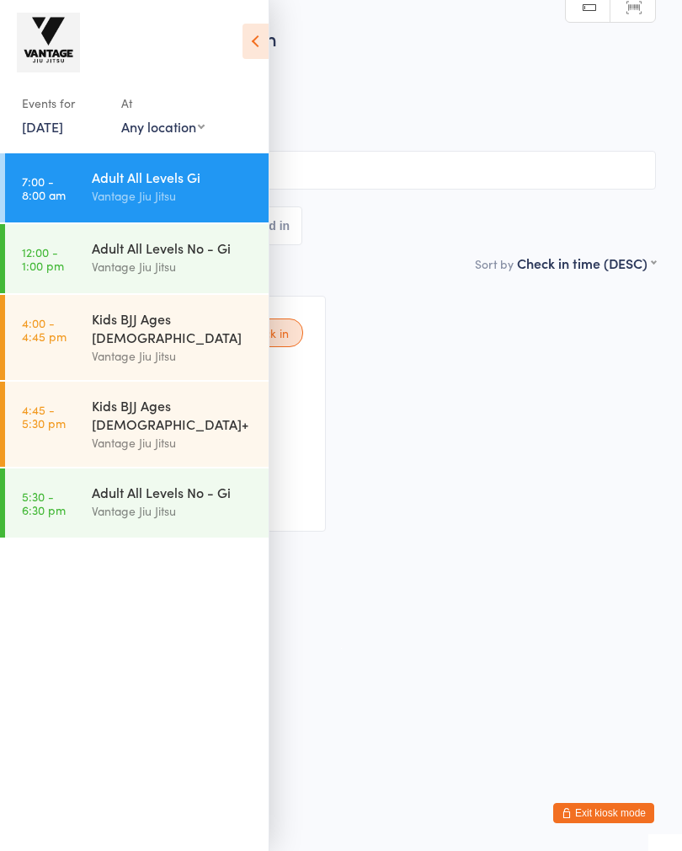
click at [247, 38] on icon at bounding box center [256, 41] width 26 height 35
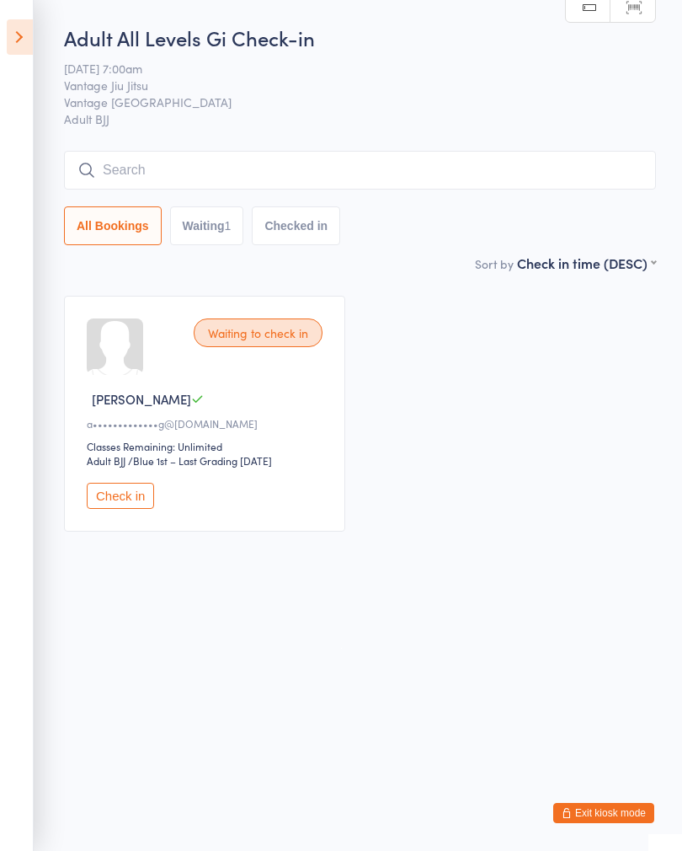
click at [187, 235] on button "Waiting 1" at bounding box center [207, 225] width 74 height 39
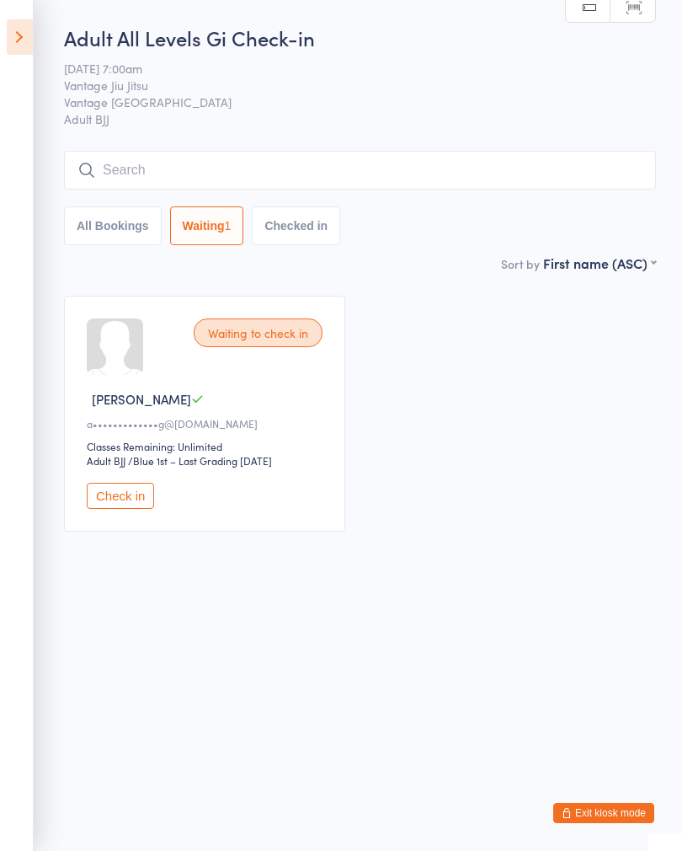
click at [133, 245] on button "All Bookings" at bounding box center [113, 225] width 98 height 39
select select "5"
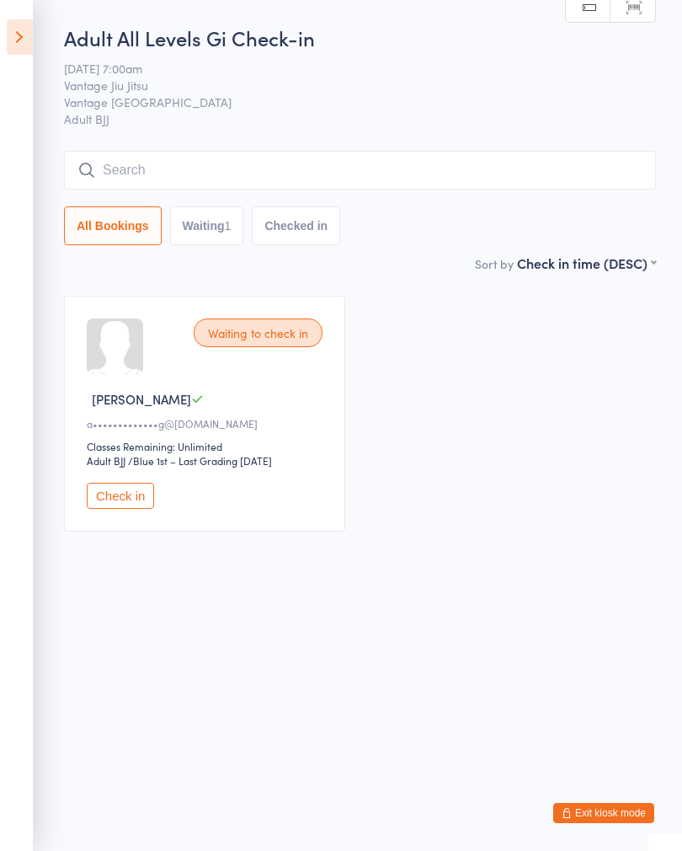
click at [31, 51] on icon at bounding box center [20, 36] width 26 height 35
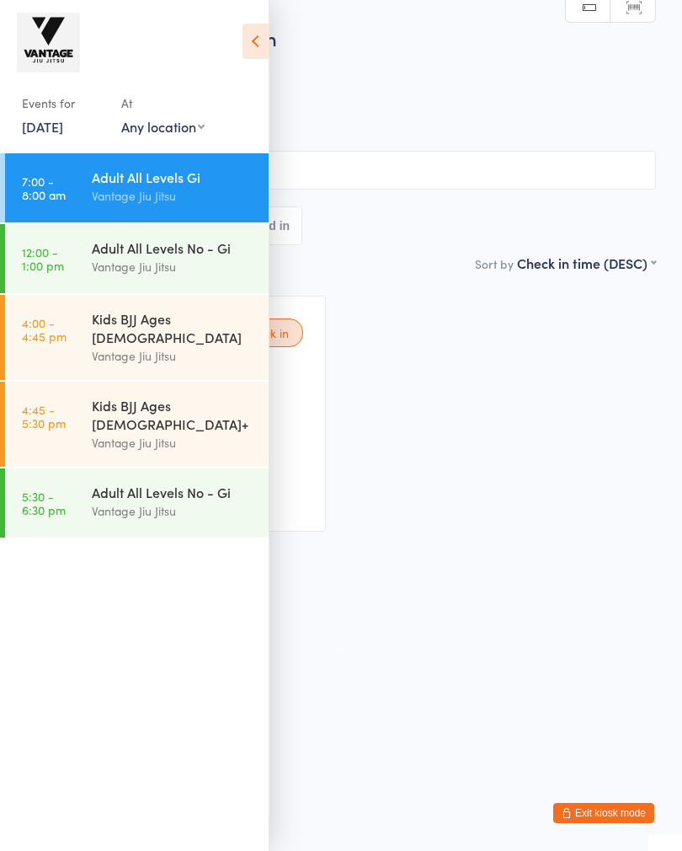
click at [179, 317] on div "Kids BJJ Ages [DEMOGRAPHIC_DATA]" at bounding box center [173, 327] width 163 height 37
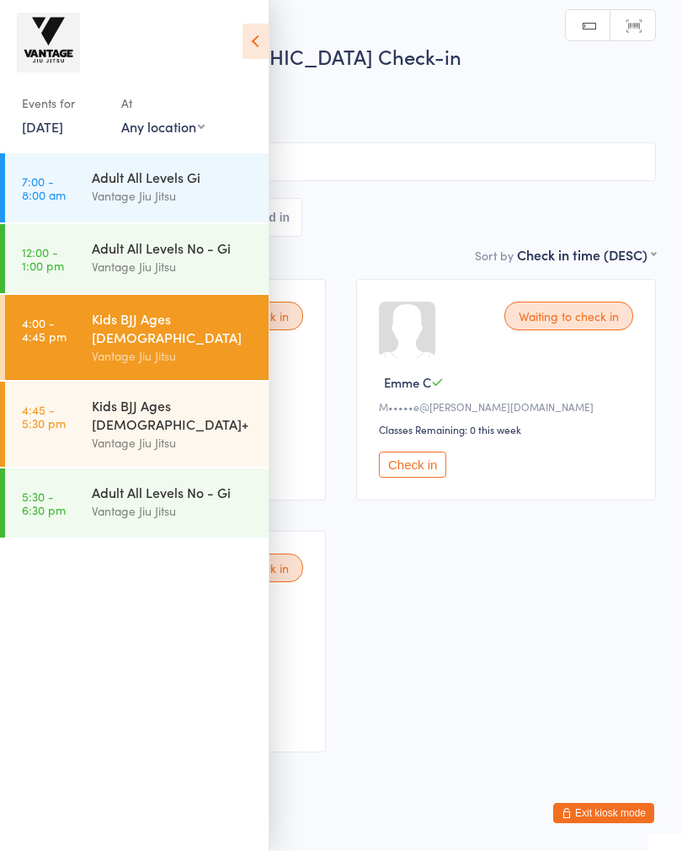
click at [175, 433] on div "Vantage Jiu Jitsu" at bounding box center [173, 442] width 163 height 19
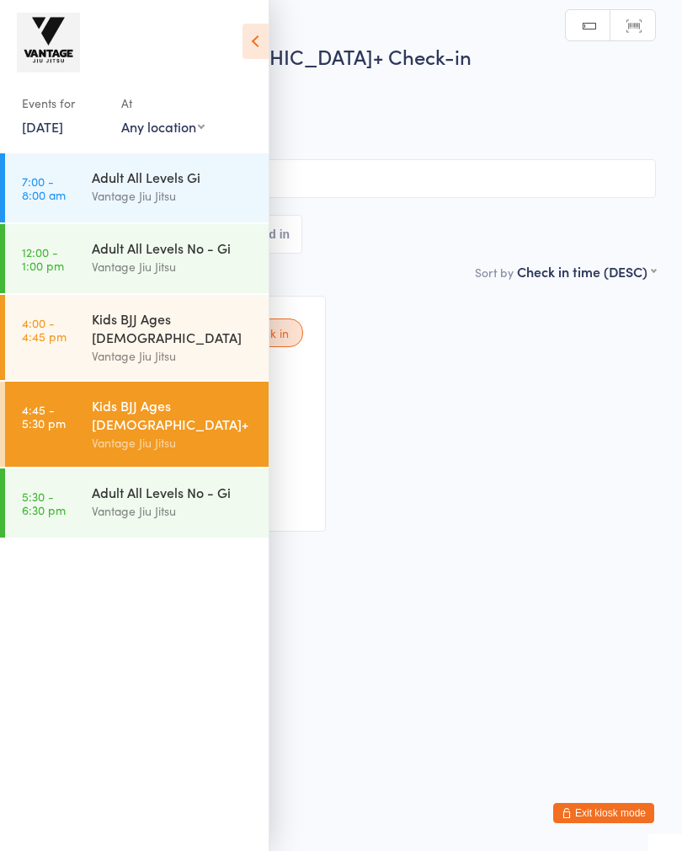
click at [267, 51] on icon at bounding box center [256, 41] width 26 height 35
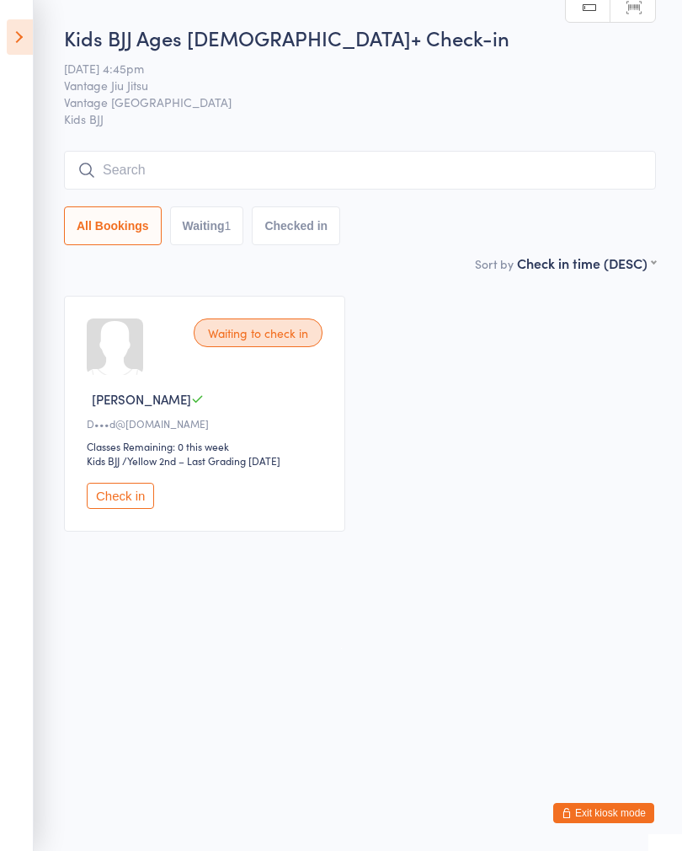
click at [31, 39] on icon at bounding box center [20, 36] width 26 height 35
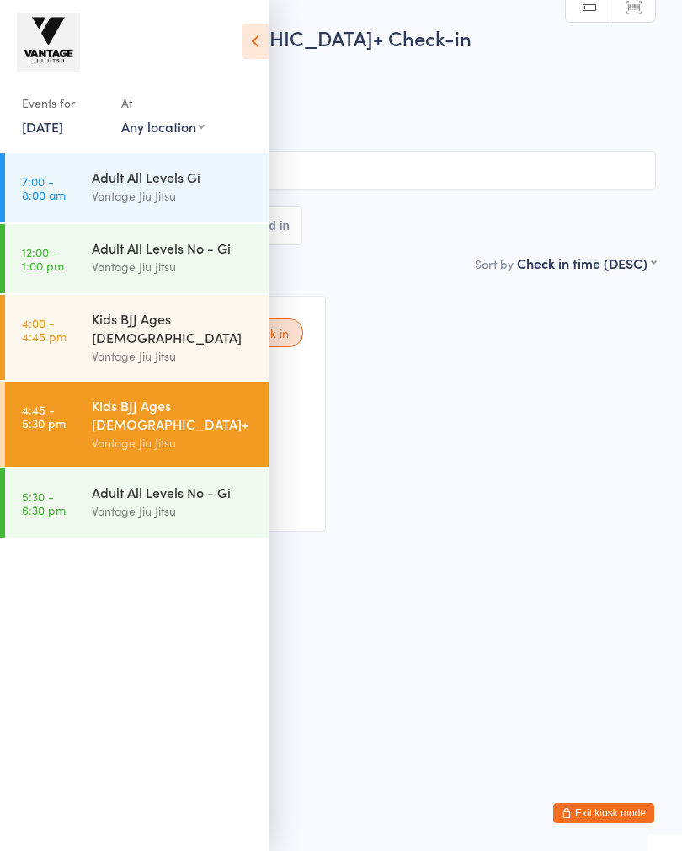
click at [45, 111] on div "Events for" at bounding box center [63, 103] width 83 height 28
click at [63, 129] on link "[DATE]" at bounding box center [42, 126] width 41 height 19
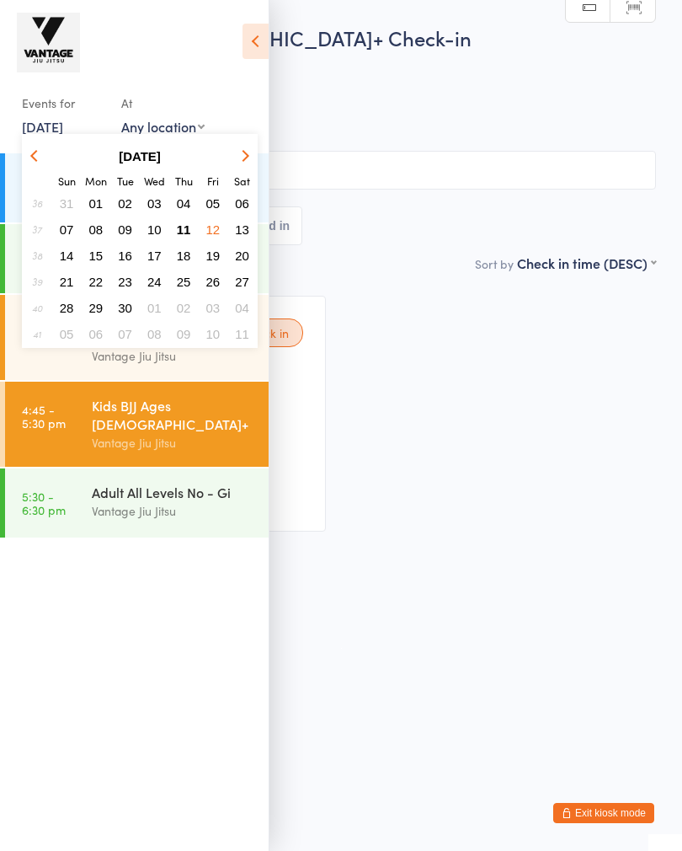
click at [200, 234] on button "12" at bounding box center [213, 229] width 26 height 23
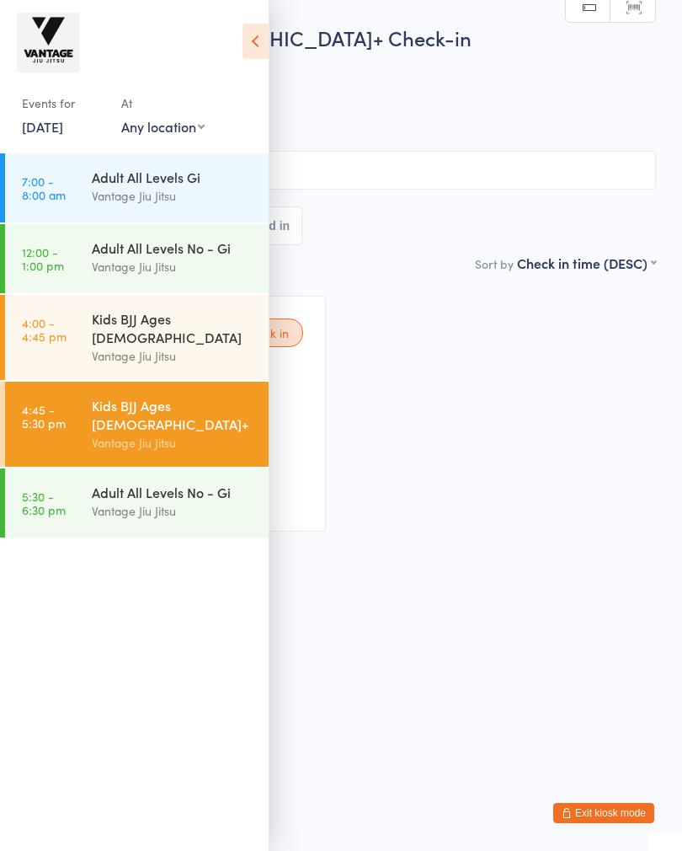
click at [61, 125] on link "[DATE]" at bounding box center [42, 126] width 41 height 19
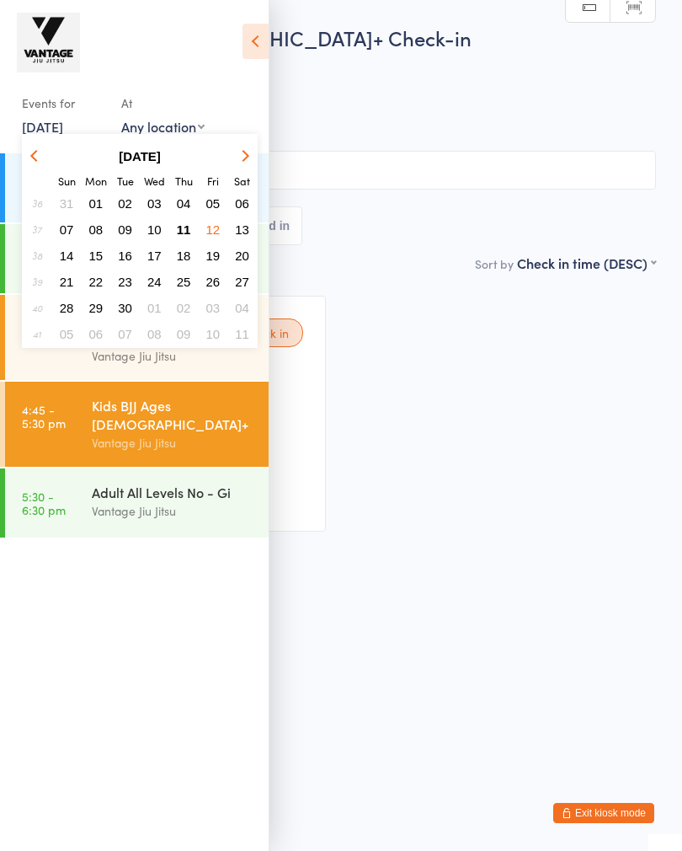
click at [175, 236] on button "11" at bounding box center [184, 229] width 26 height 23
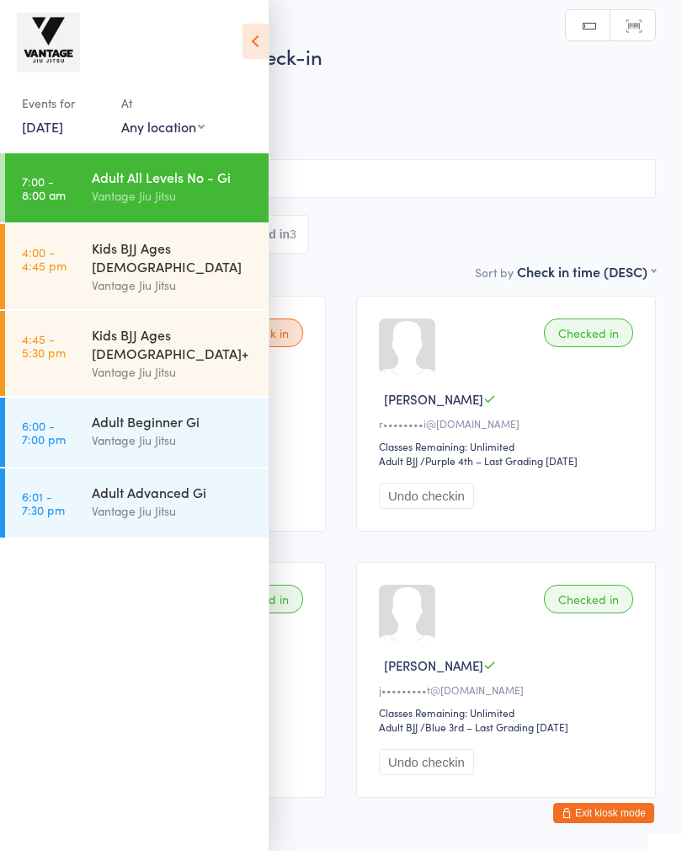
click at [258, 35] on icon at bounding box center [256, 41] width 26 height 35
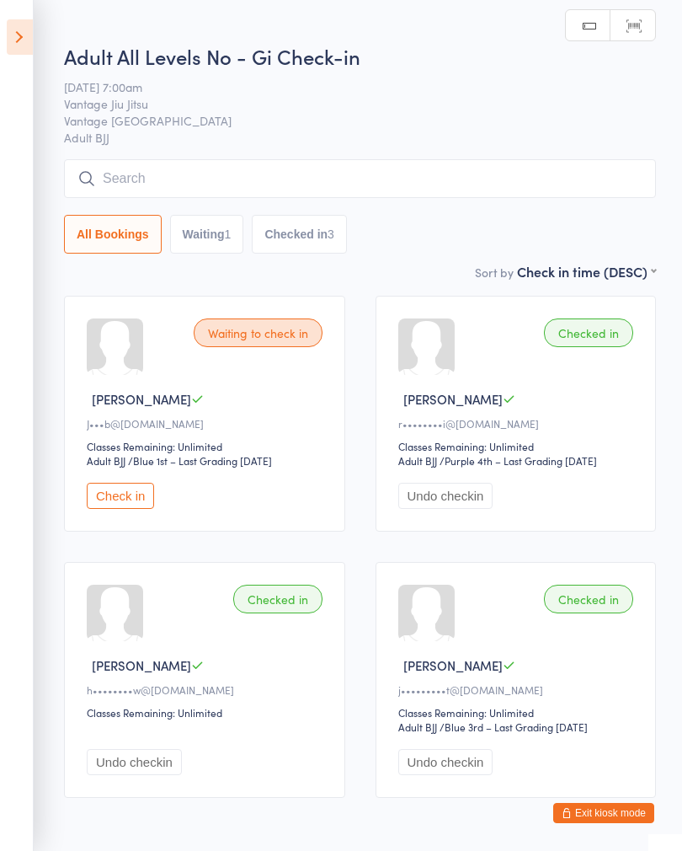
click at [32, 24] on icon at bounding box center [20, 36] width 26 height 35
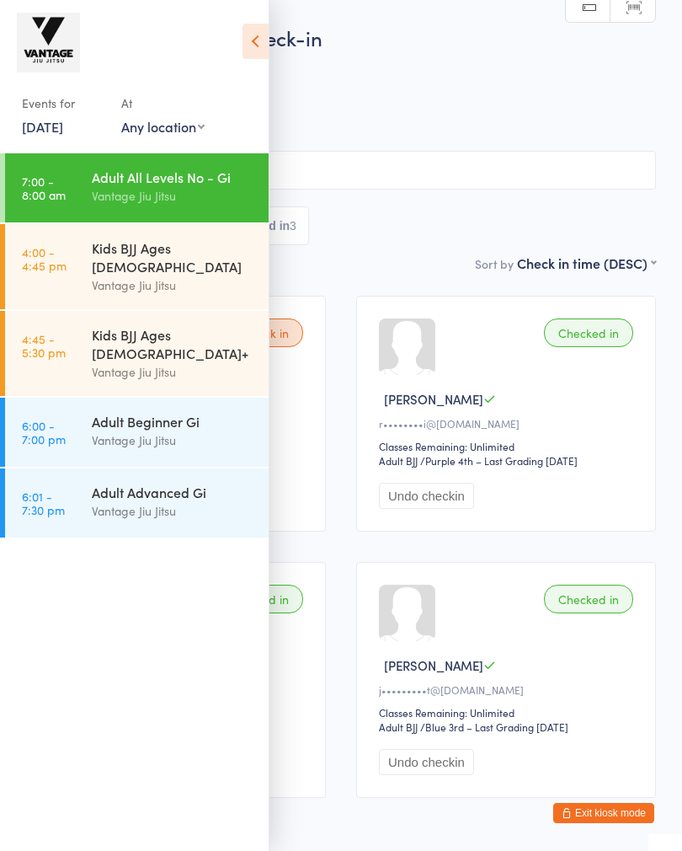
click at [175, 430] on div "Vantage Jiu Jitsu" at bounding box center [173, 439] width 163 height 19
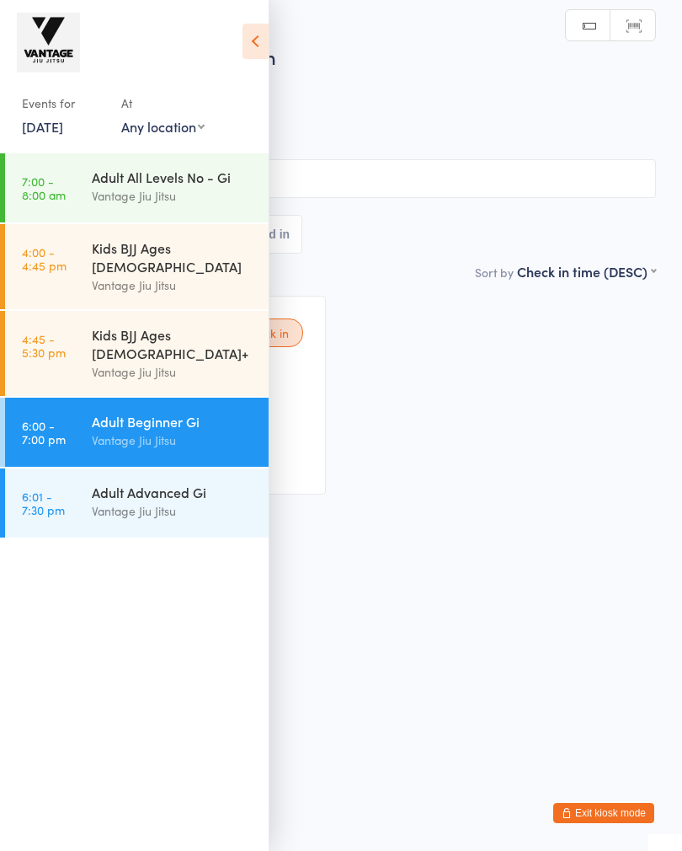
click at [390, 304] on div "Waiting to check in [PERSON_NAME] L j••••••••••7@[DOMAIN_NAME] Check in" at bounding box center [341, 394] width 660 height 229
click at [251, 40] on icon at bounding box center [256, 41] width 26 height 35
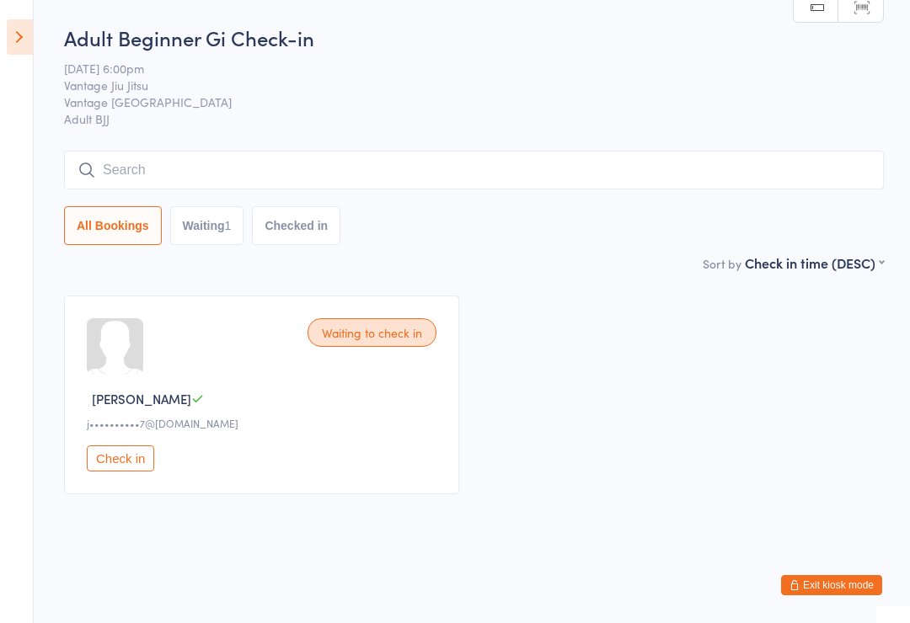
click at [681, 586] on button "Exit kiosk mode" at bounding box center [831, 585] width 101 height 20
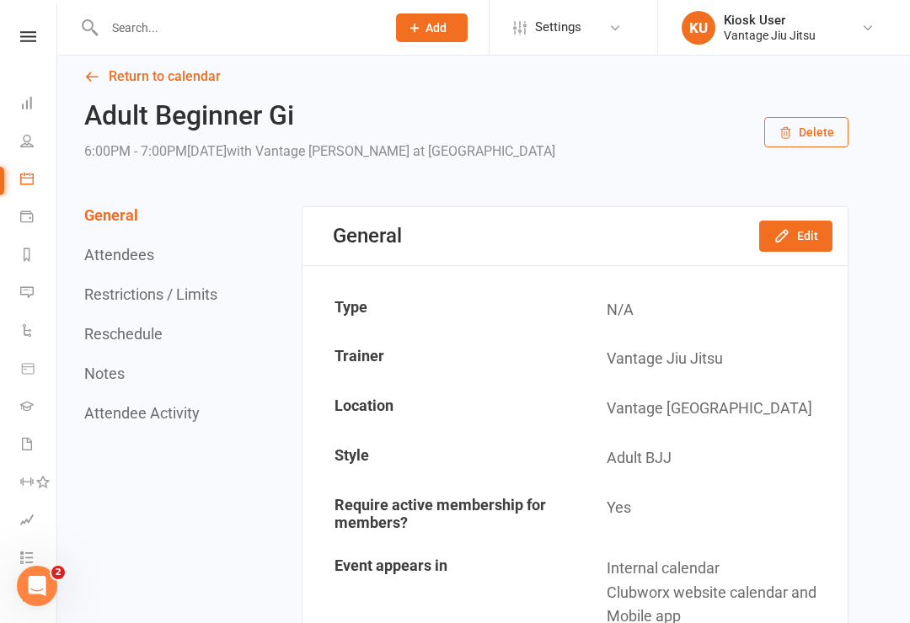
scroll to position [15, 0]
click at [24, 440] on icon at bounding box center [26, 443] width 13 height 13
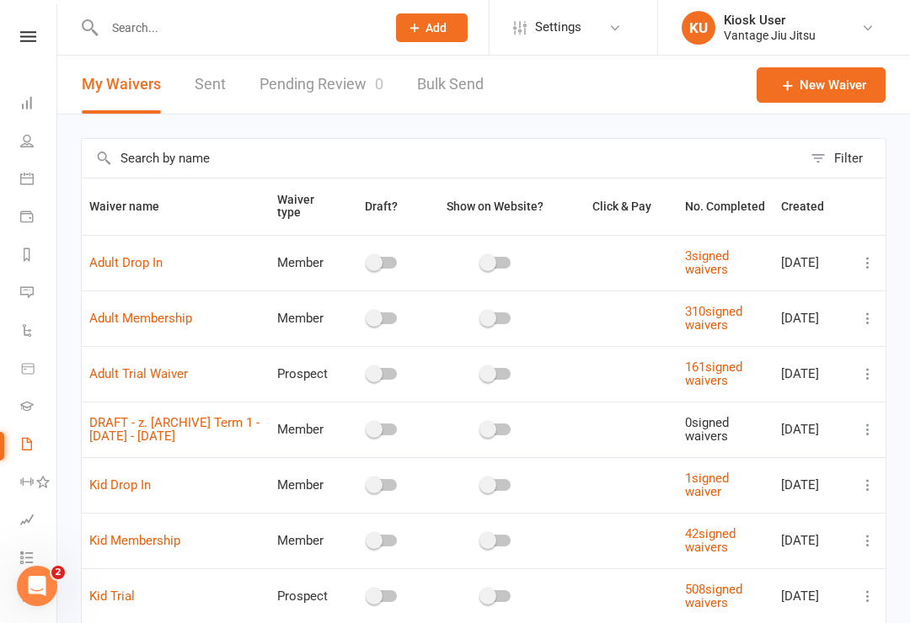
click at [875, 382] on icon at bounding box center [867, 373] width 17 height 17
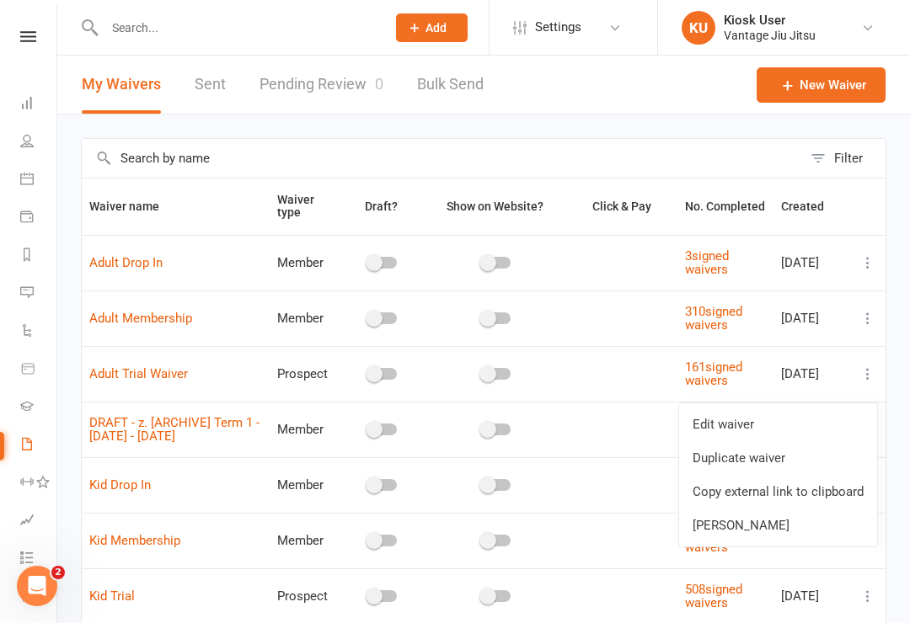
click at [835, 496] on link "Copy external link to clipboard" at bounding box center [778, 492] width 198 height 34
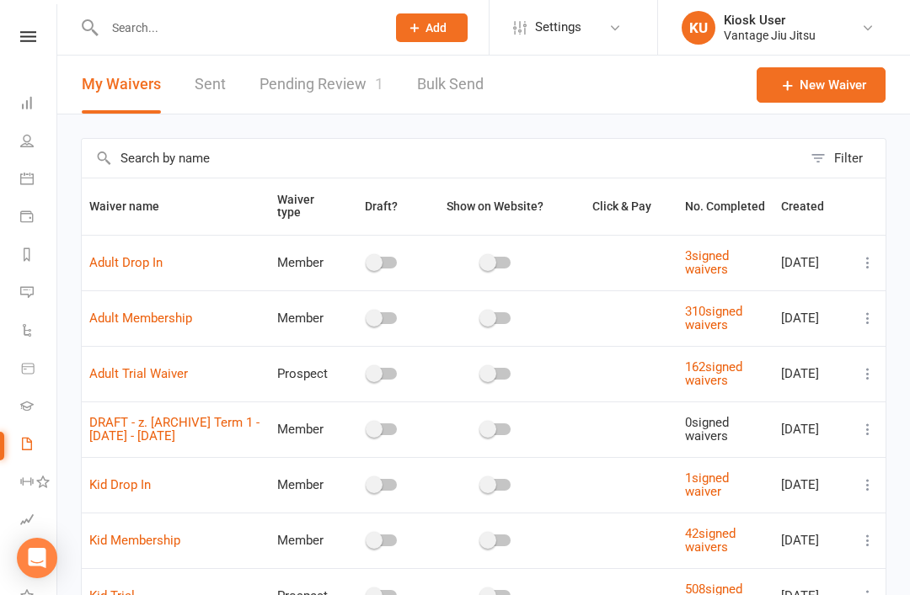
scroll to position [14, 0]
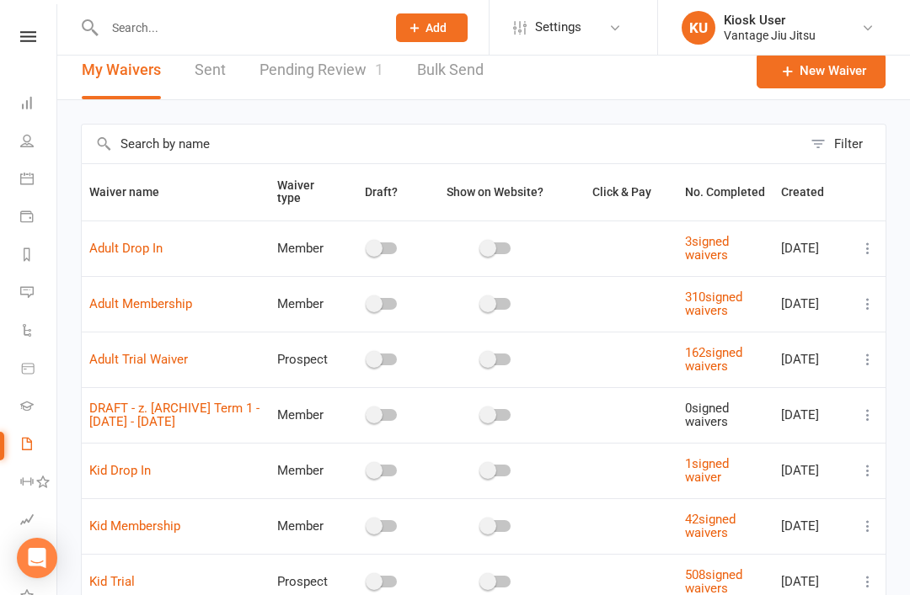
click at [339, 75] on link "Pending Review 1" at bounding box center [321, 70] width 124 height 58
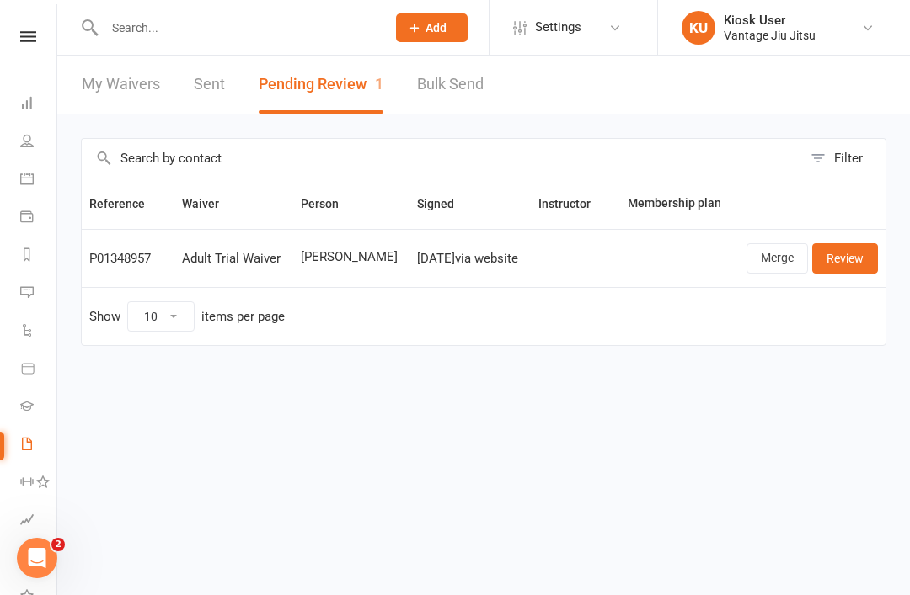
click at [838, 262] on link "Review" at bounding box center [845, 258] width 66 height 30
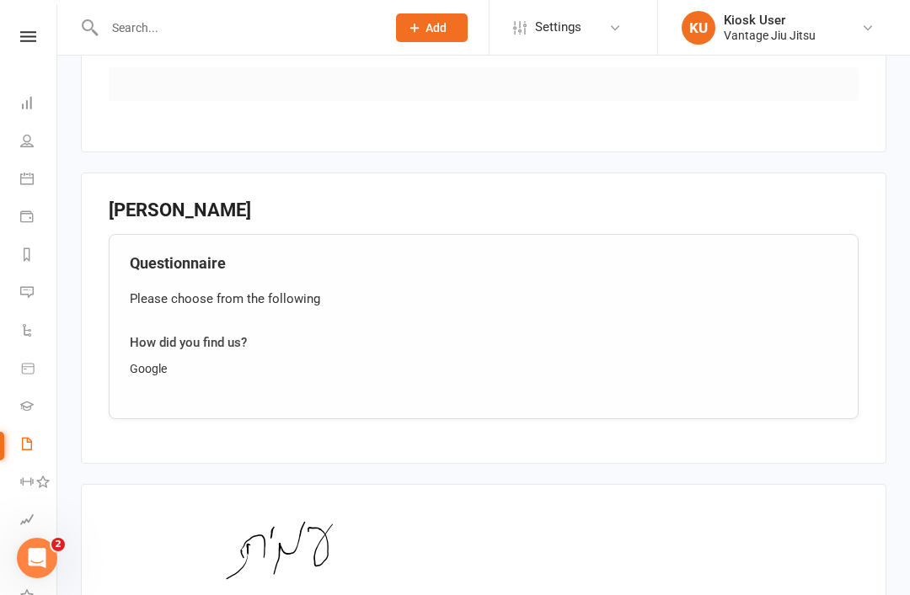
scroll to position [1192, 0]
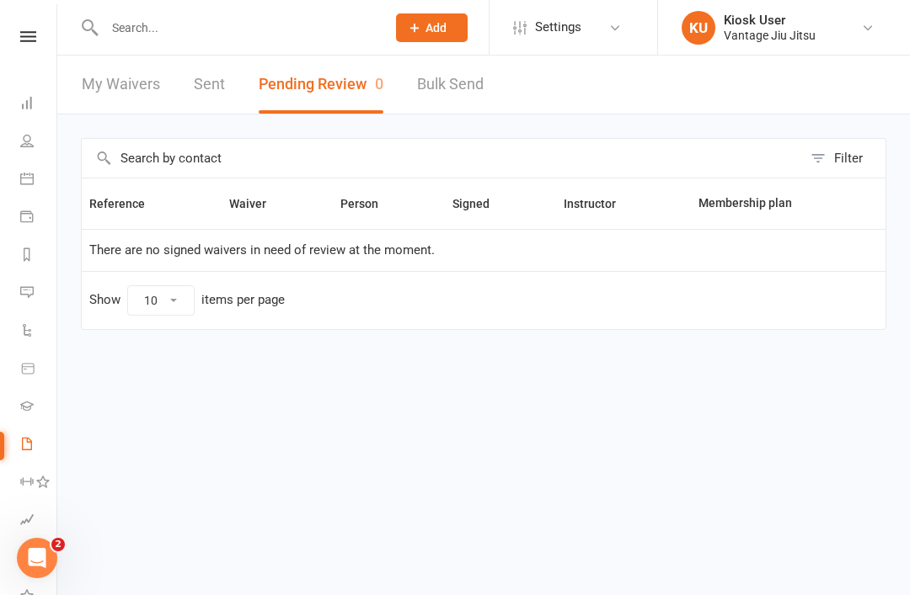
click at [25, 144] on icon at bounding box center [26, 140] width 13 height 13
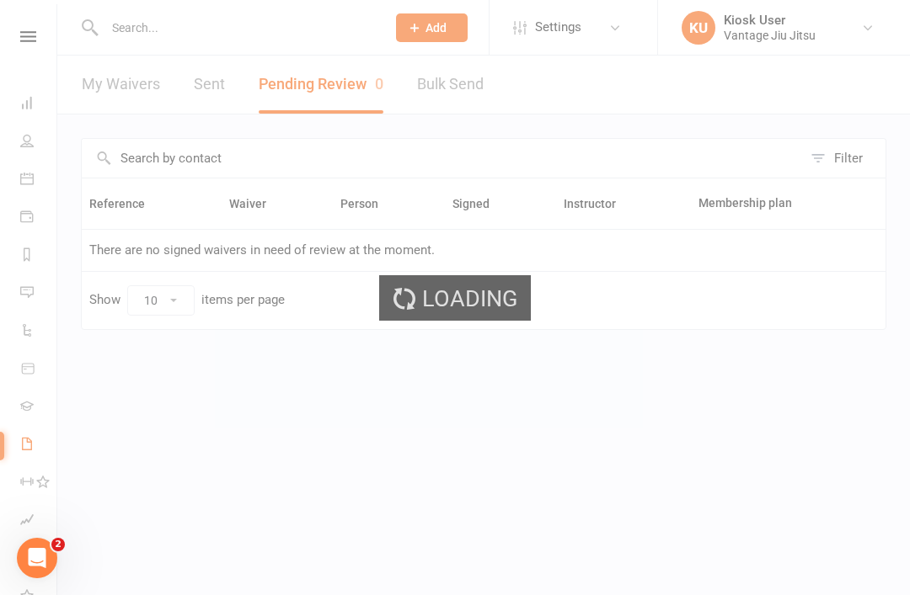
select select "100"
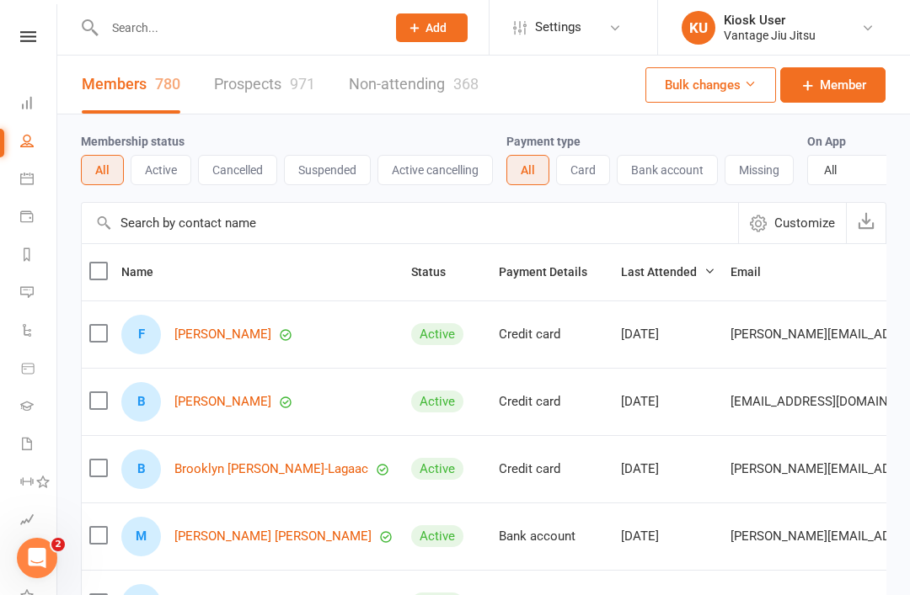
click at [31, 106] on icon at bounding box center [26, 102] width 13 height 13
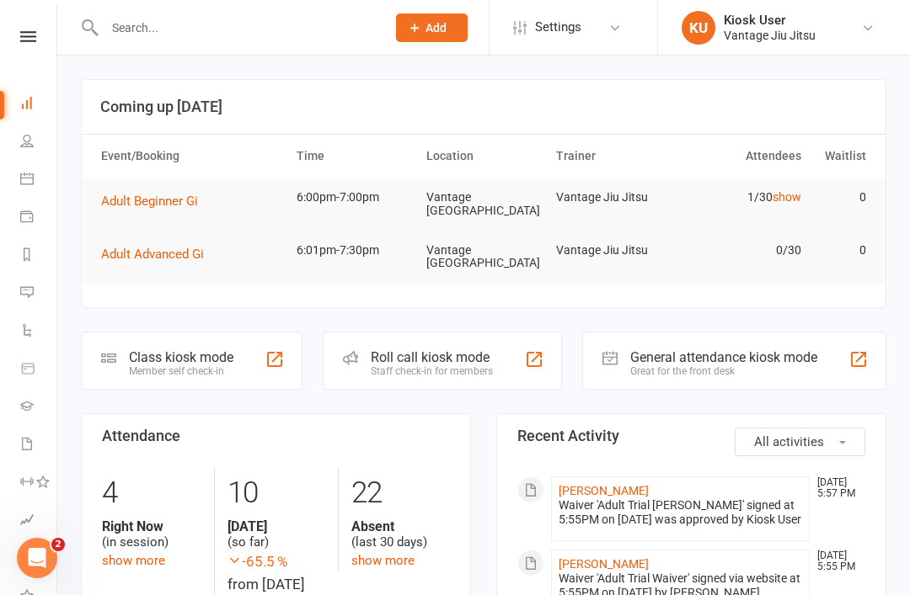
click at [192, 244] on button "Adult Advanced Gi" at bounding box center [158, 254] width 115 height 20
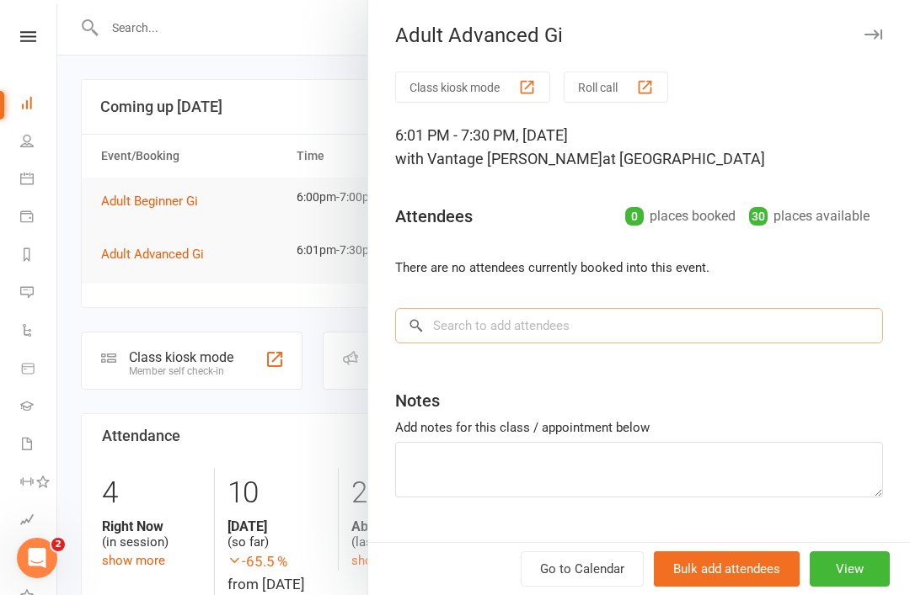
click at [556, 329] on input "search" at bounding box center [639, 325] width 488 height 35
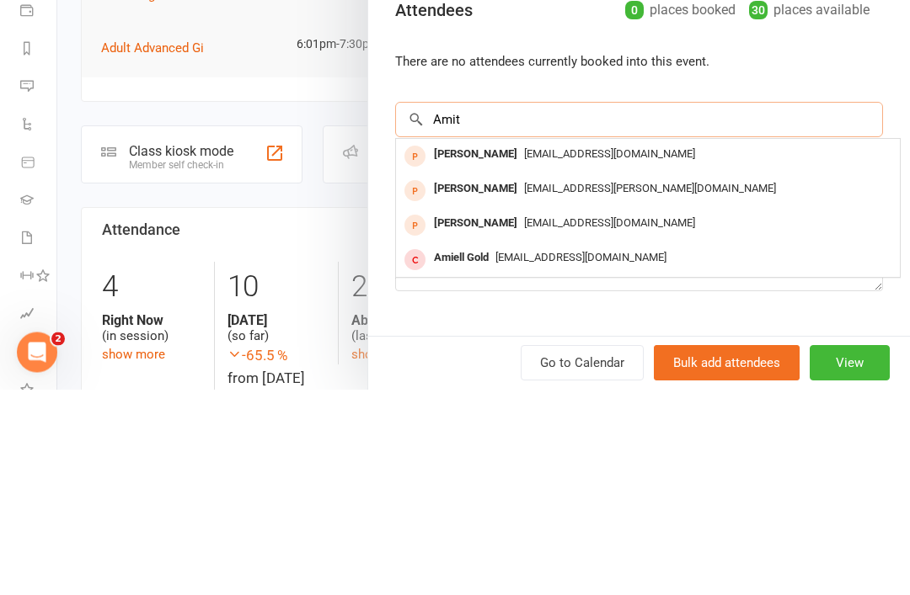
type input "Amit"
click at [453, 383] on div "Amit Benady" at bounding box center [475, 395] width 97 height 24
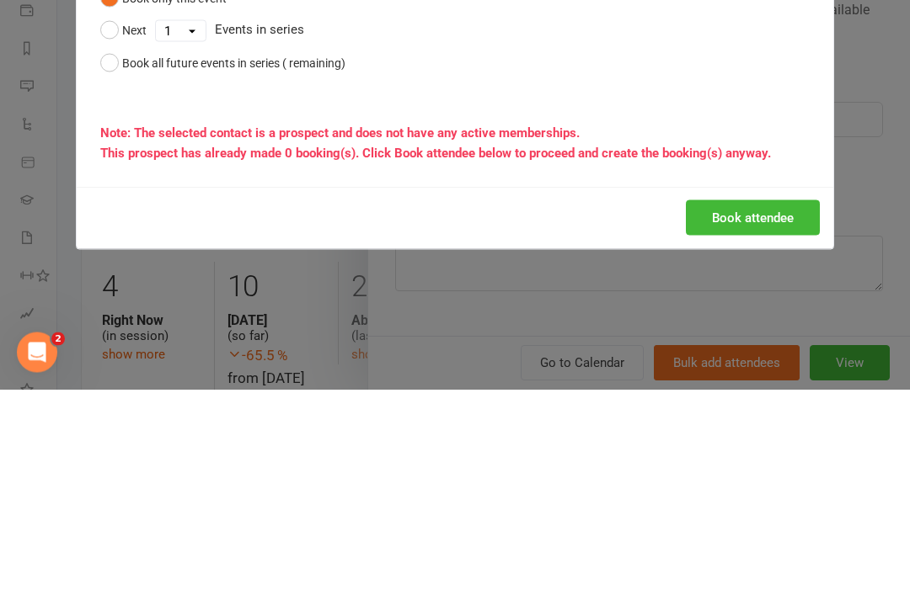
scroll to position [206, 0]
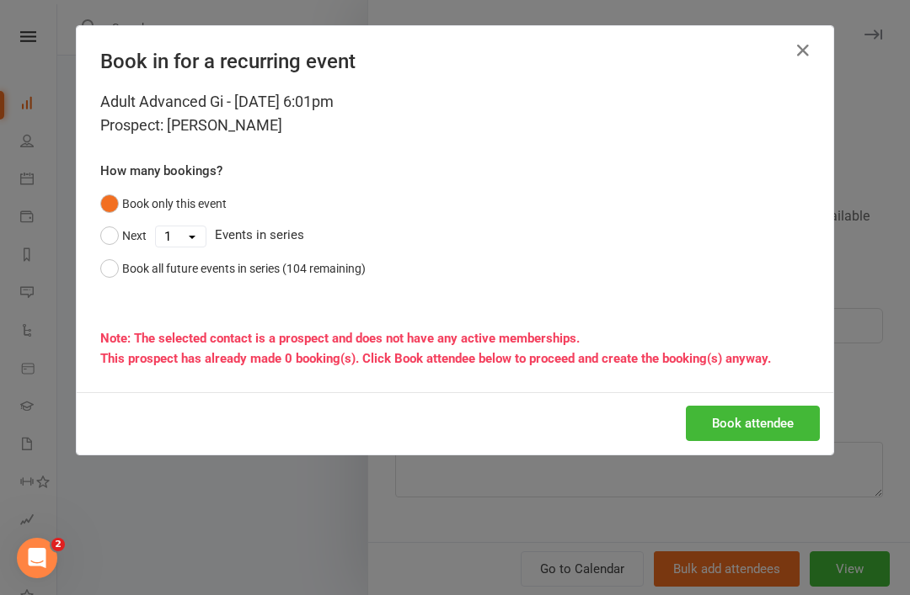
click at [753, 417] on button "Book attendee" at bounding box center [753, 423] width 134 height 35
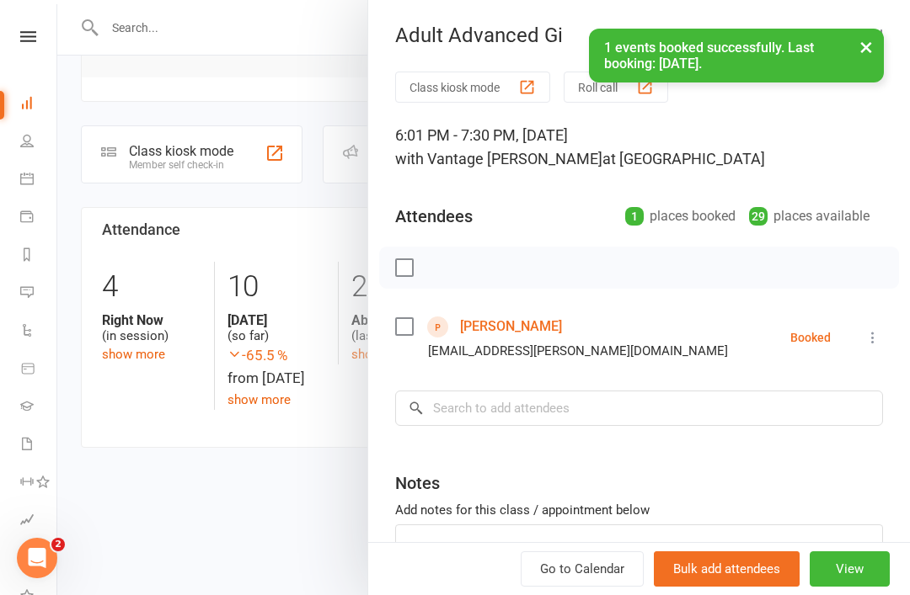
click at [862, 339] on button at bounding box center [872, 338] width 20 height 20
click at [803, 436] on link "Check in" at bounding box center [798, 438] width 167 height 34
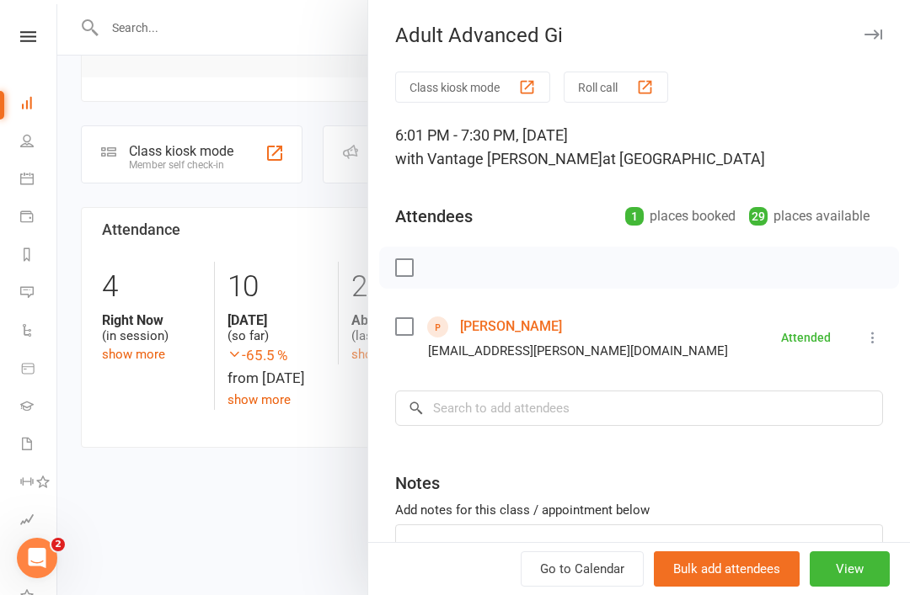
click at [28, 140] on icon at bounding box center [26, 140] width 13 height 13
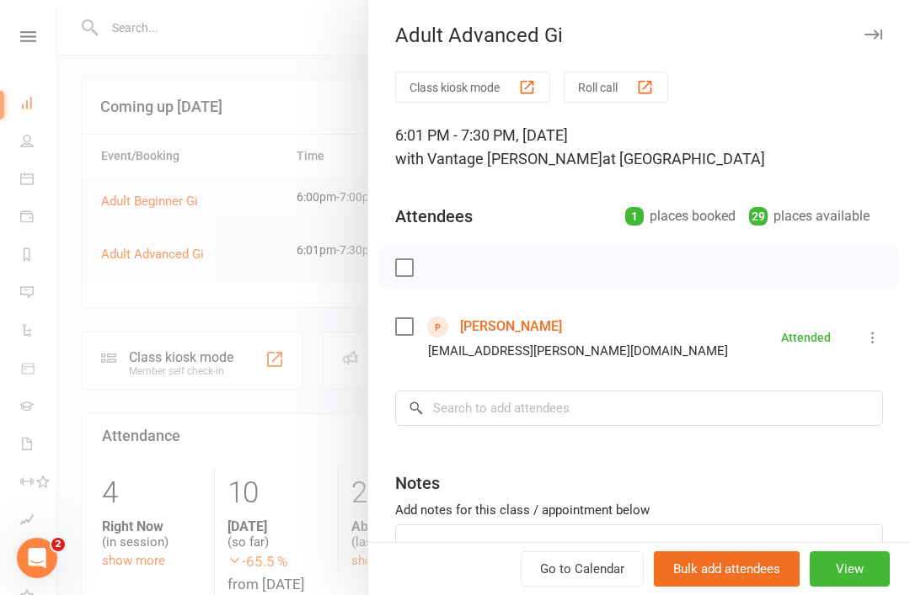
select select "100"
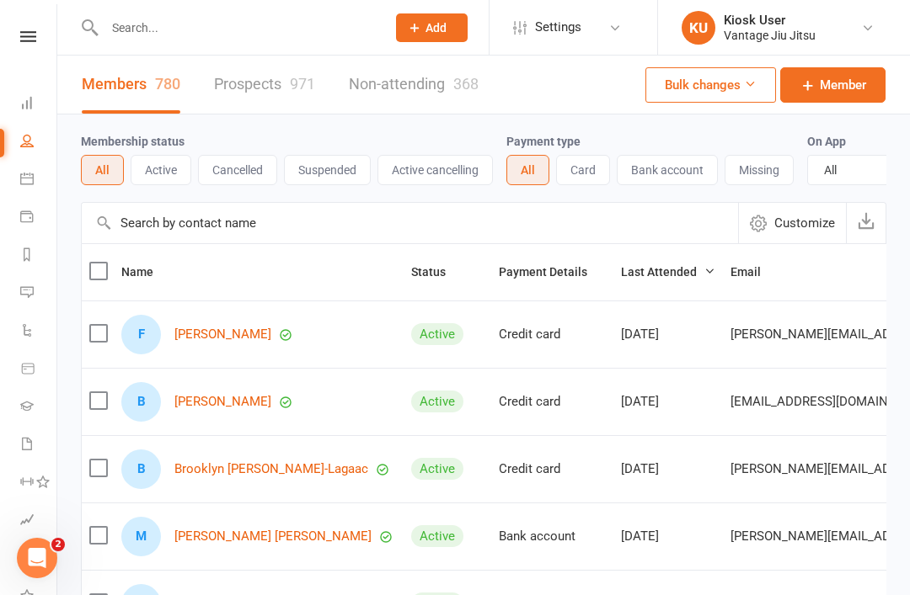
click at [29, 110] on link "Dashboard" at bounding box center [39, 105] width 38 height 38
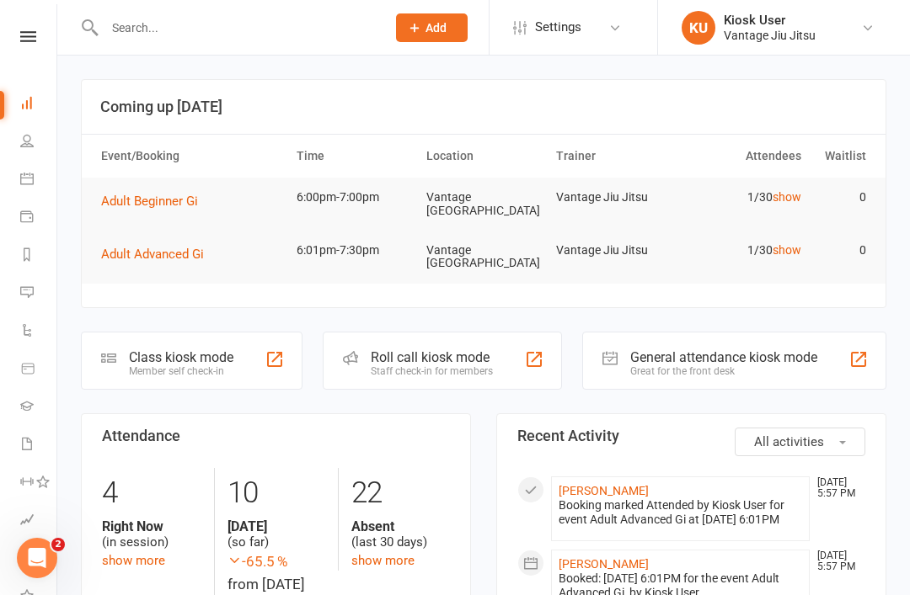
click at [180, 360] on div "Class kiosk mode" at bounding box center [181, 357] width 104 height 16
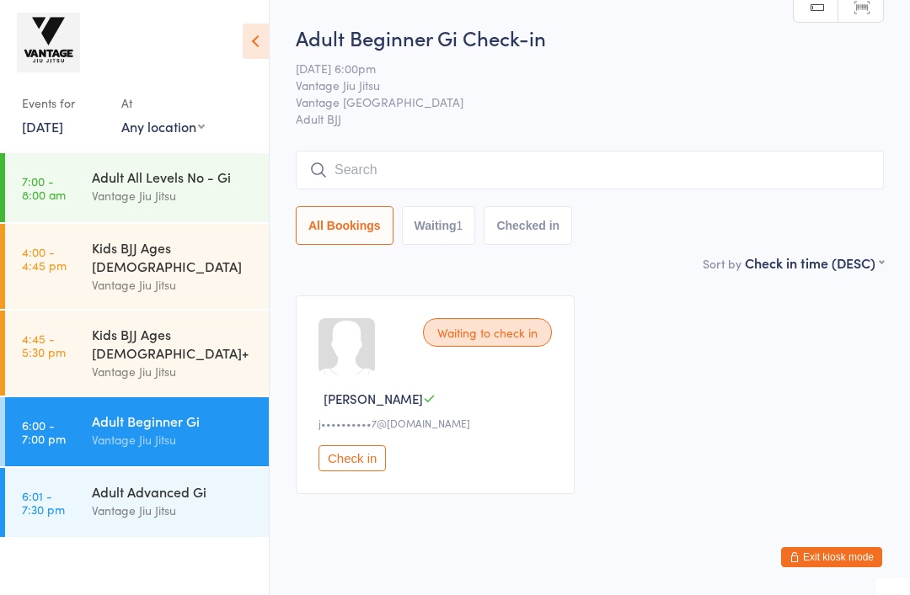
click at [156, 483] on div "Adult Advanced Gi" at bounding box center [173, 492] width 163 height 19
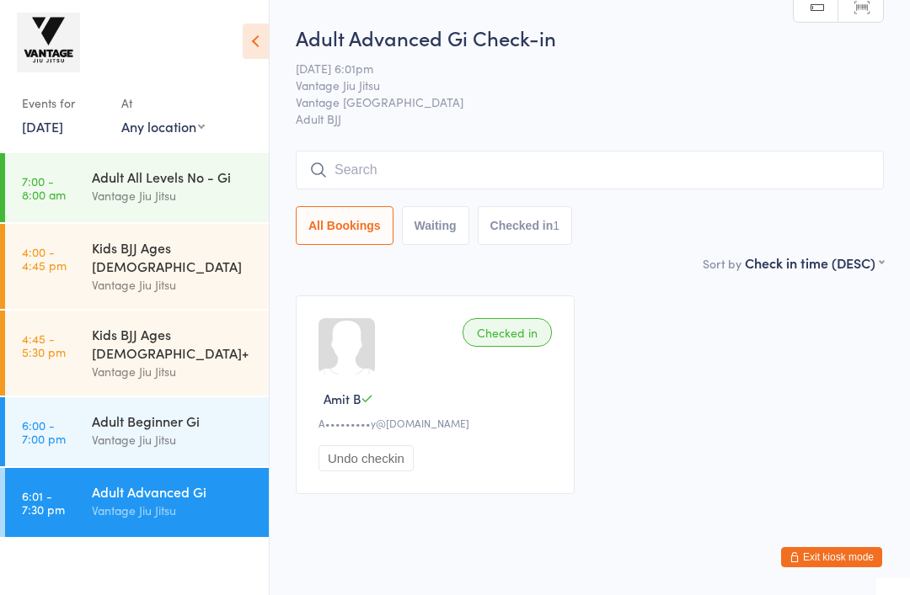
click at [107, 430] on div "Vantage Jiu Jitsu" at bounding box center [173, 439] width 163 height 19
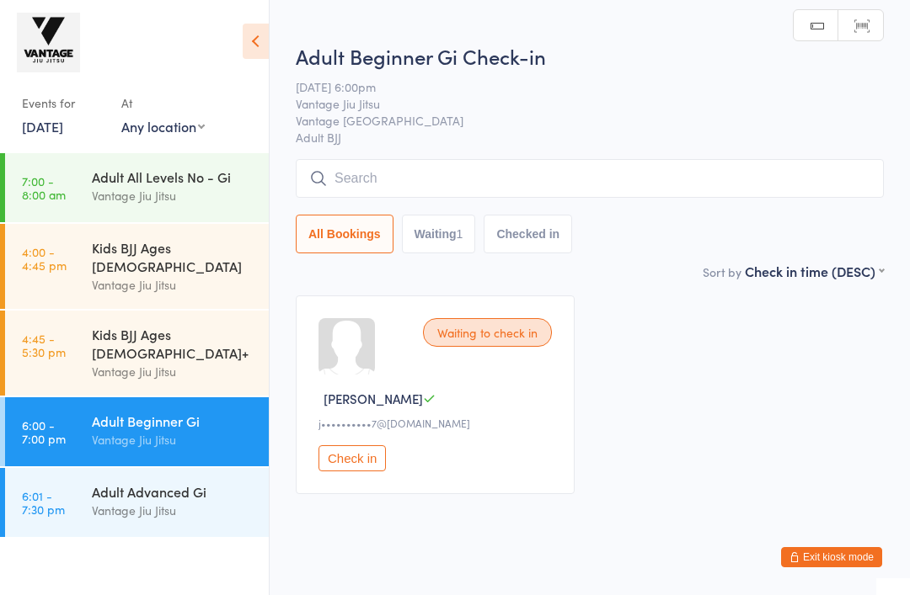
click at [115, 483] on div "Adult Advanced Gi" at bounding box center [173, 492] width 163 height 19
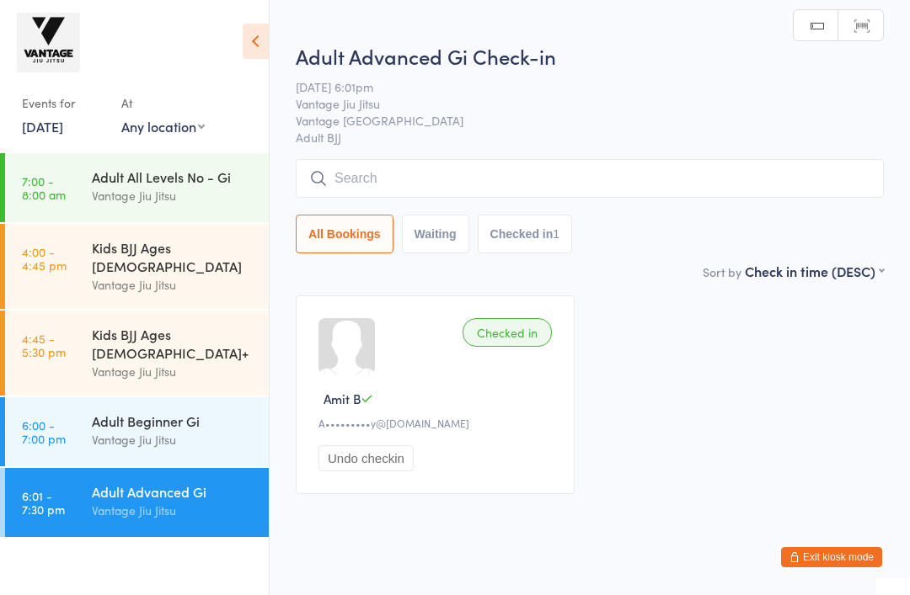
click at [147, 430] on div "Vantage Jiu Jitsu" at bounding box center [173, 439] width 163 height 19
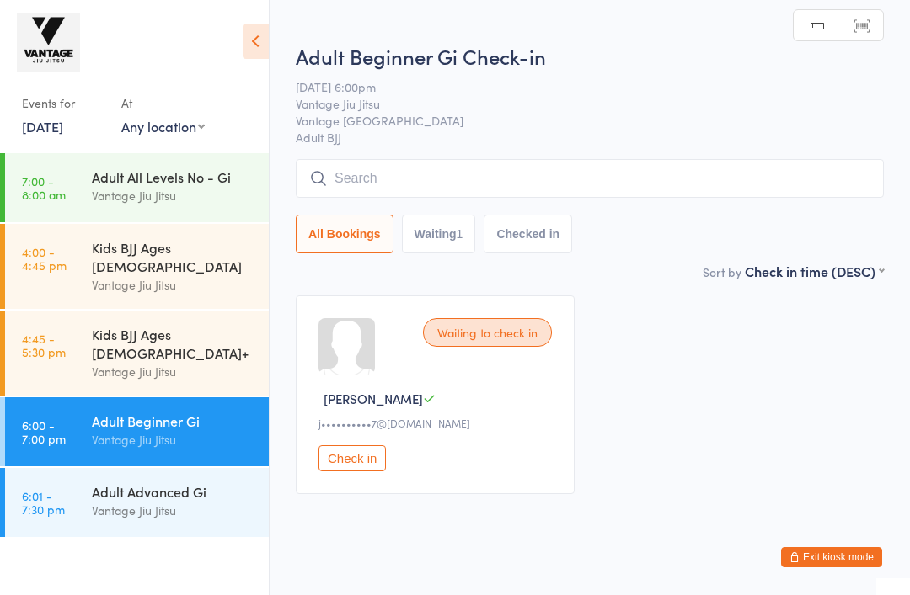
click at [145, 483] on div "Adult Advanced Gi" at bounding box center [173, 492] width 163 height 19
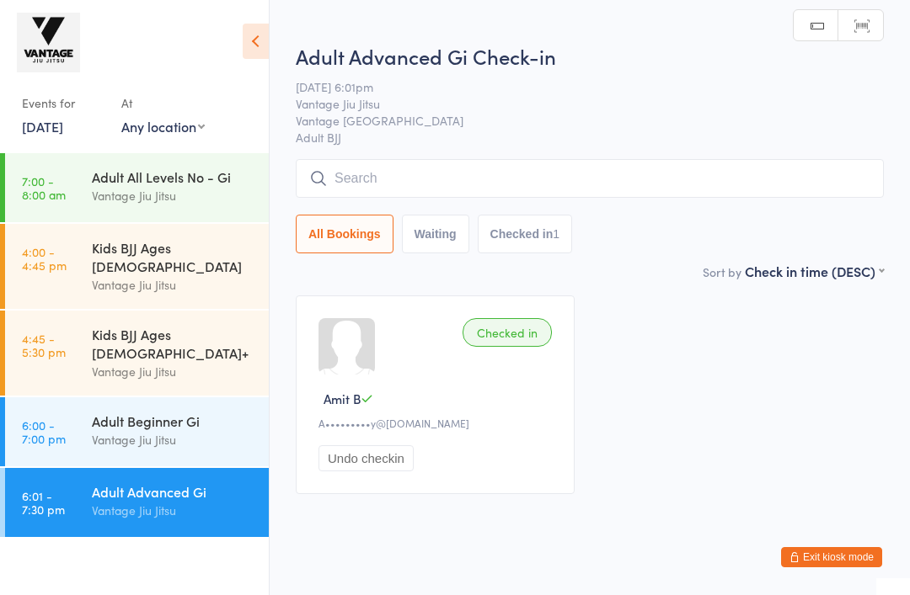
click at [138, 430] on div "Vantage Jiu Jitsu" at bounding box center [173, 439] width 163 height 19
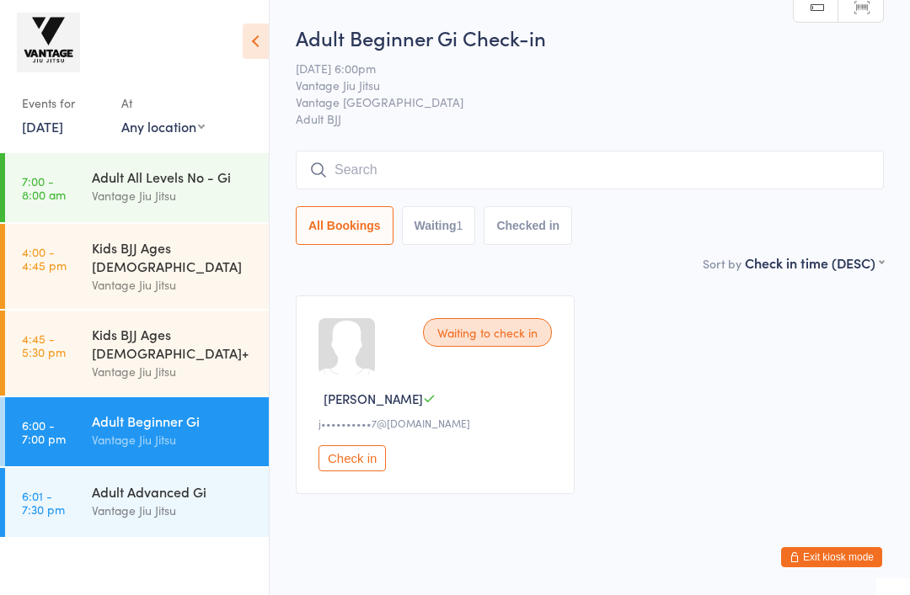
click at [119, 501] on div "Vantage Jiu Jitsu" at bounding box center [173, 510] width 163 height 19
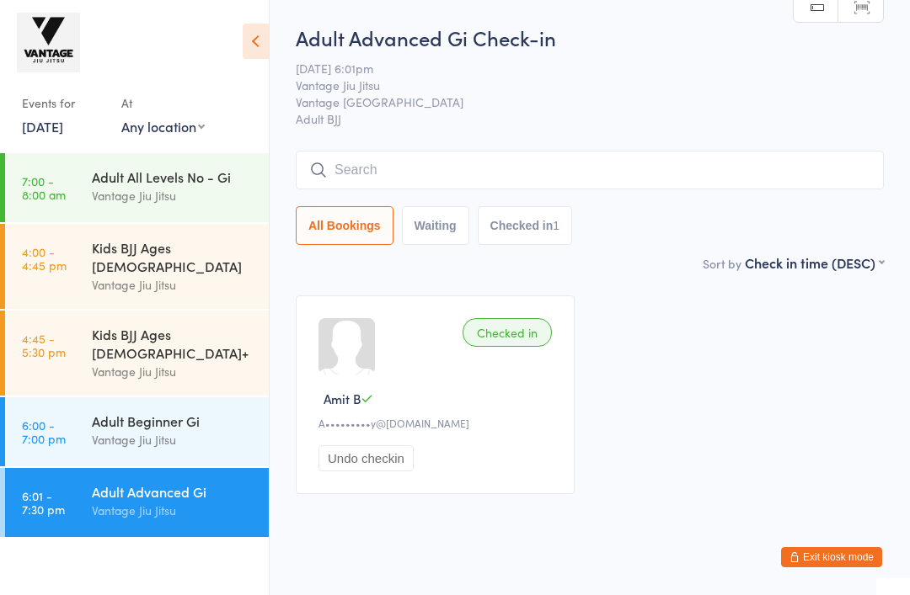
click at [147, 430] on div "Vantage Jiu Jitsu" at bounding box center [173, 439] width 163 height 19
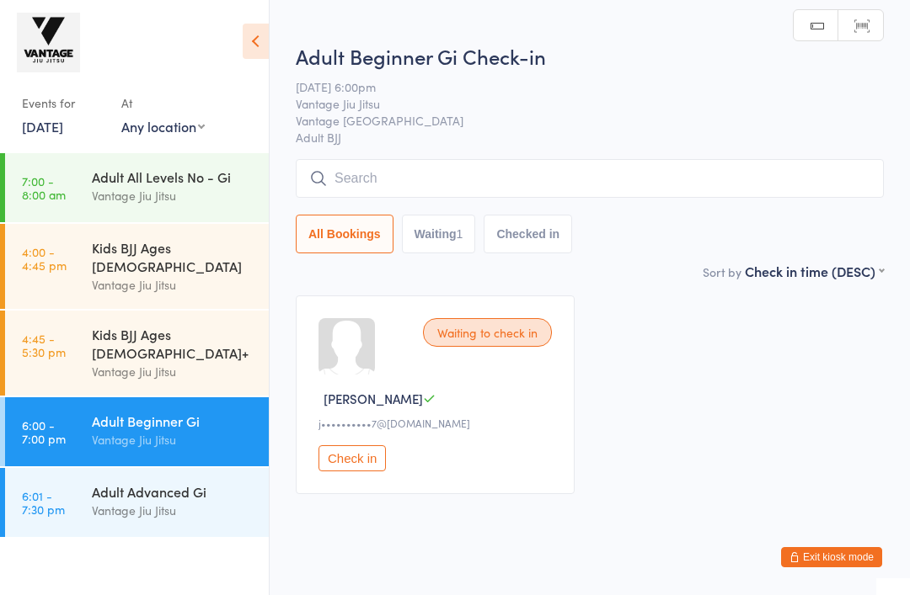
click at [91, 468] on link "6:01 - 7:30 pm Adult Advanced Gi Vantage Jiu Jitsu" at bounding box center [137, 502] width 264 height 69
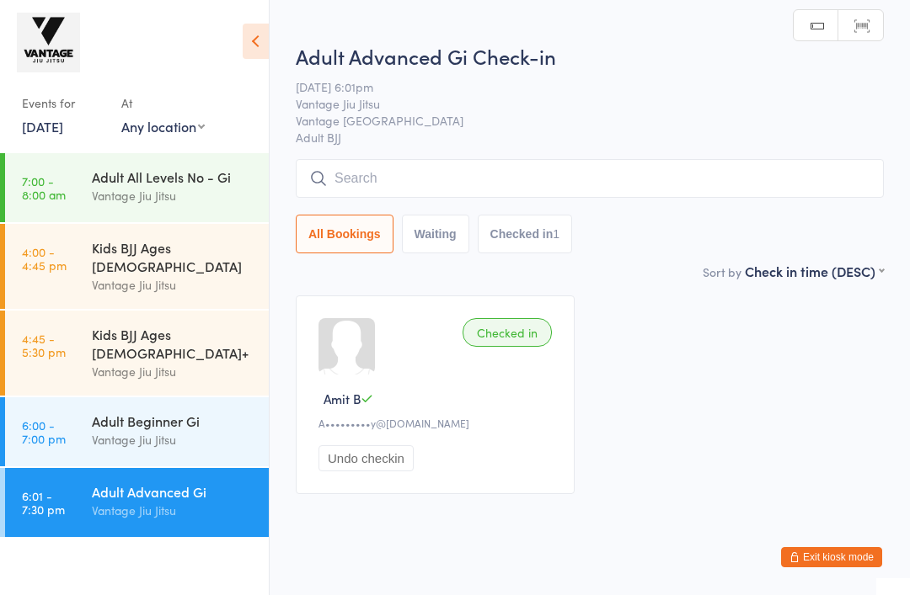
click at [495, 184] on input "search" at bounding box center [590, 178] width 588 height 39
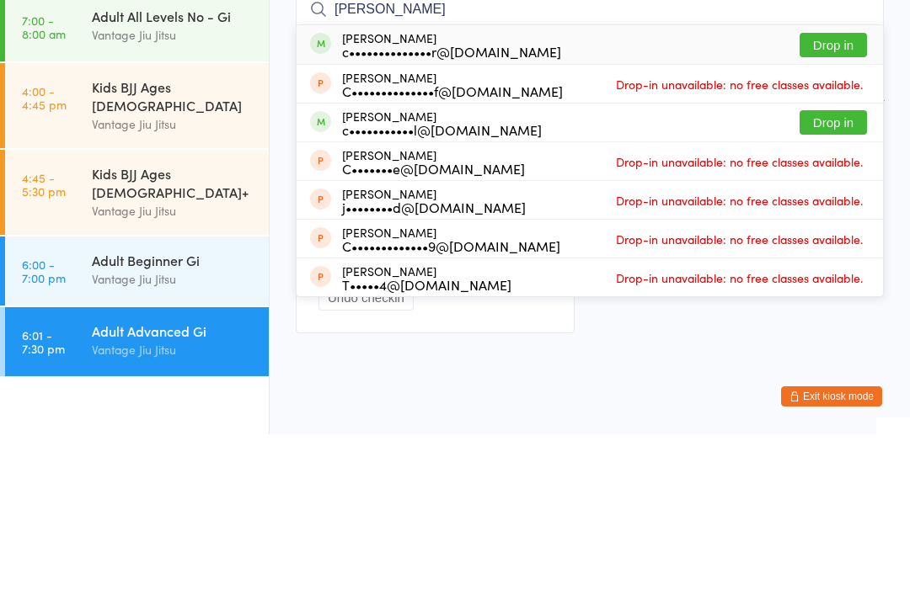
type input "Claudio"
click at [832, 194] on button "Drop in" at bounding box center [832, 206] width 67 height 24
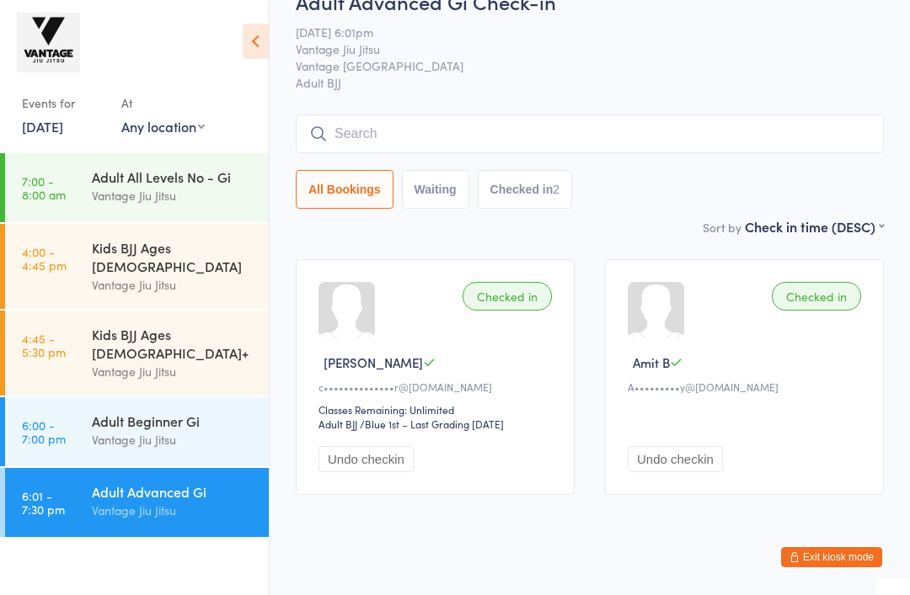
click at [196, 412] on div "Adult Beginner Gi" at bounding box center [173, 421] width 163 height 19
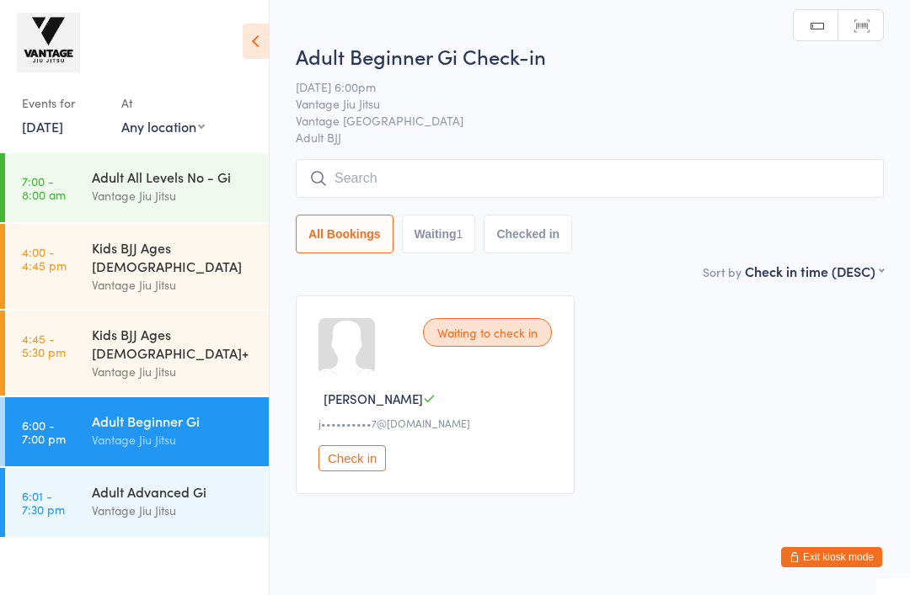
click at [523, 191] on input "search" at bounding box center [590, 178] width 588 height 39
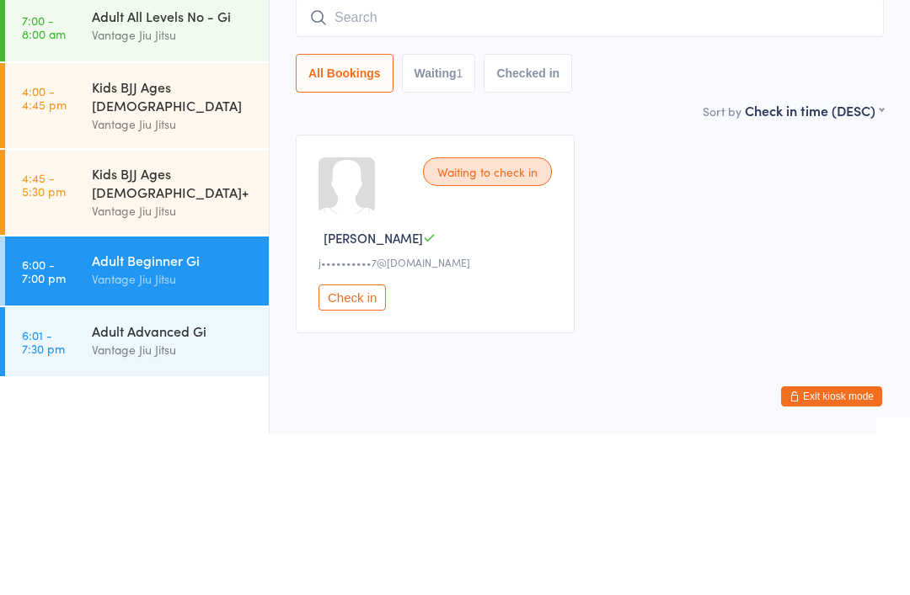
type input "U"
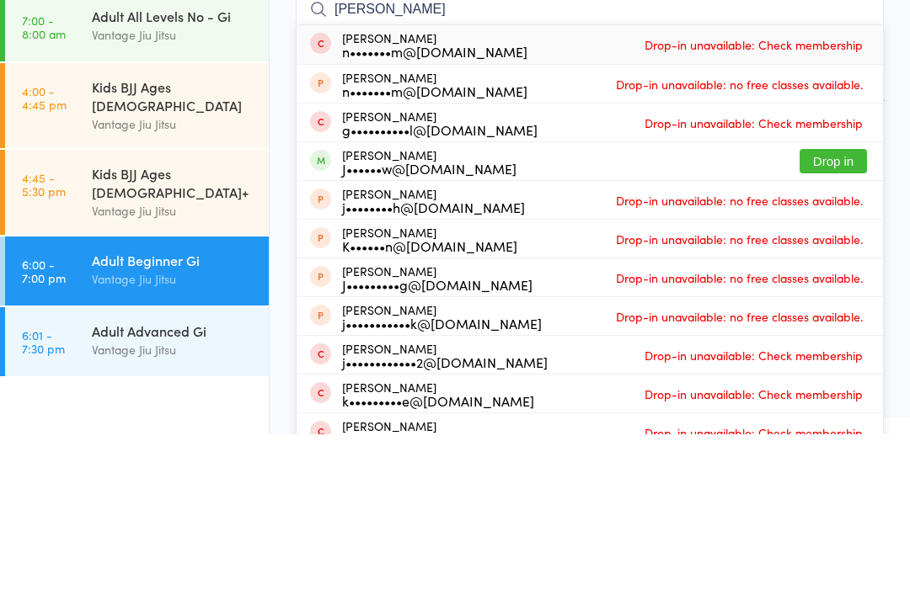
type input "Joel"
click at [835, 310] on button "Drop in" at bounding box center [832, 322] width 67 height 24
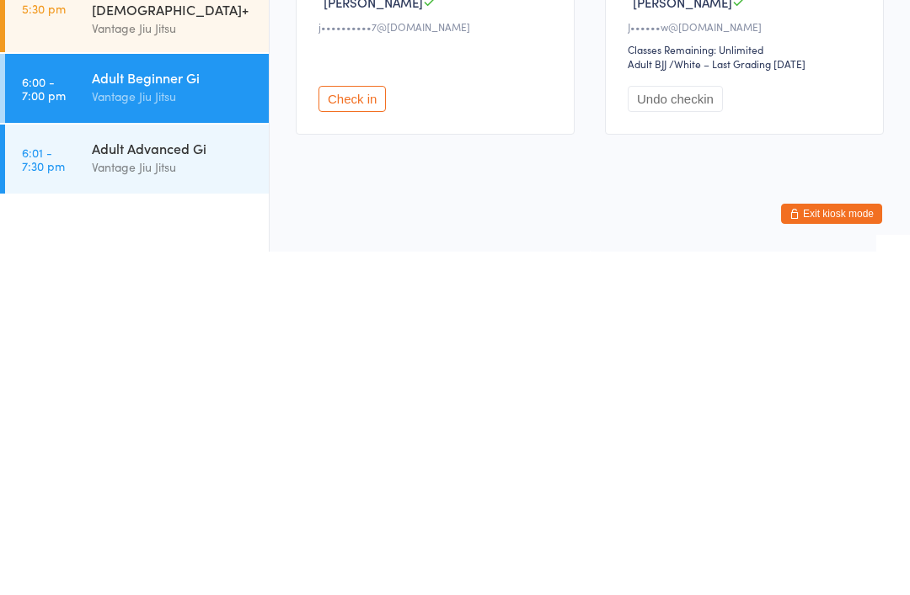
scroll to position [60, 0]
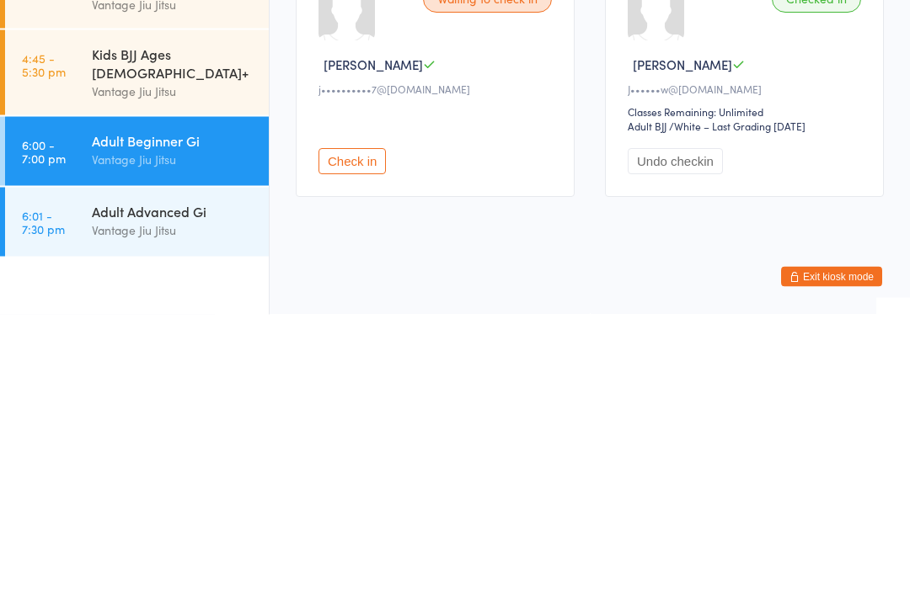
click at [112, 483] on div "Adult Advanced Gi" at bounding box center [173, 492] width 163 height 19
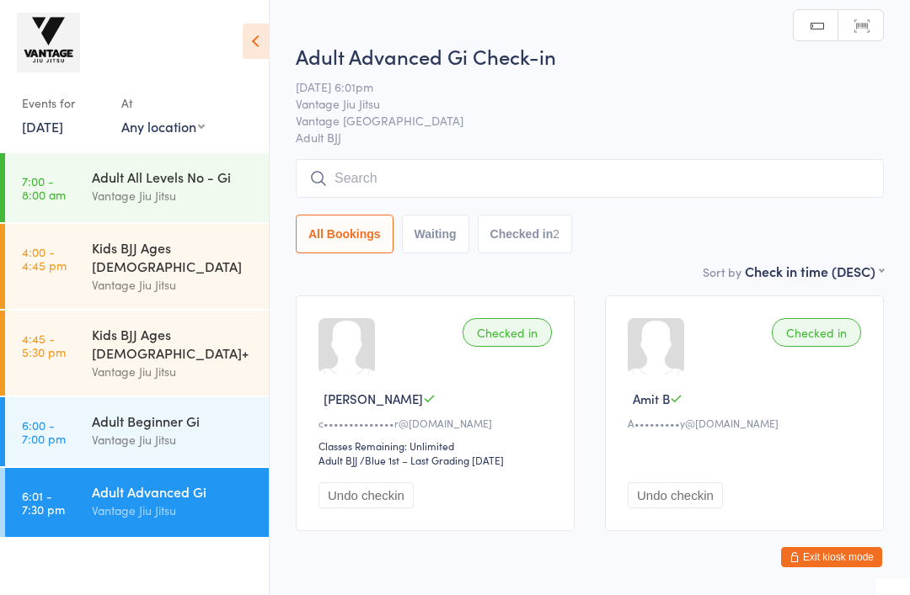
click at [196, 412] on div "Adult Beginner Gi" at bounding box center [173, 421] width 163 height 19
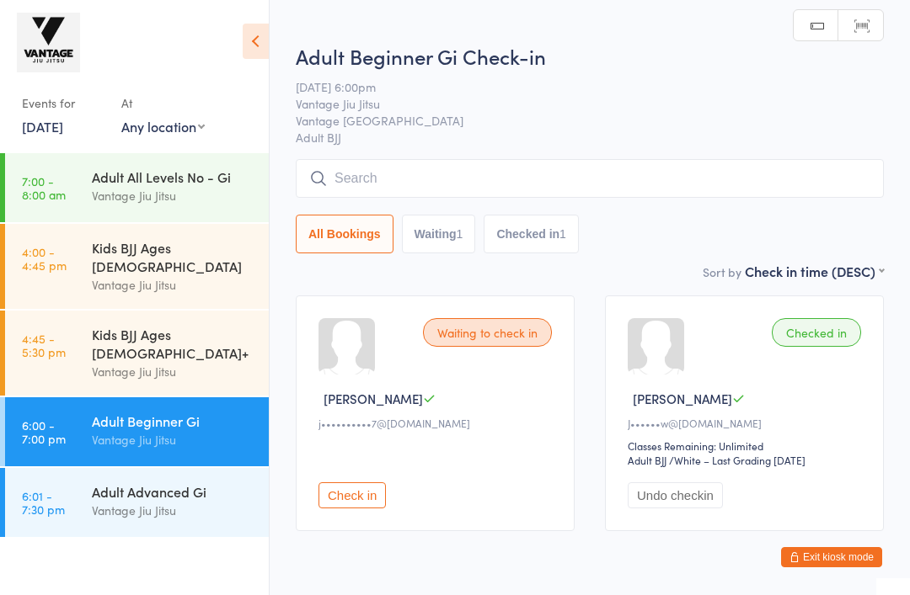
click at [180, 501] on div "Vantage Jiu Jitsu" at bounding box center [173, 510] width 163 height 19
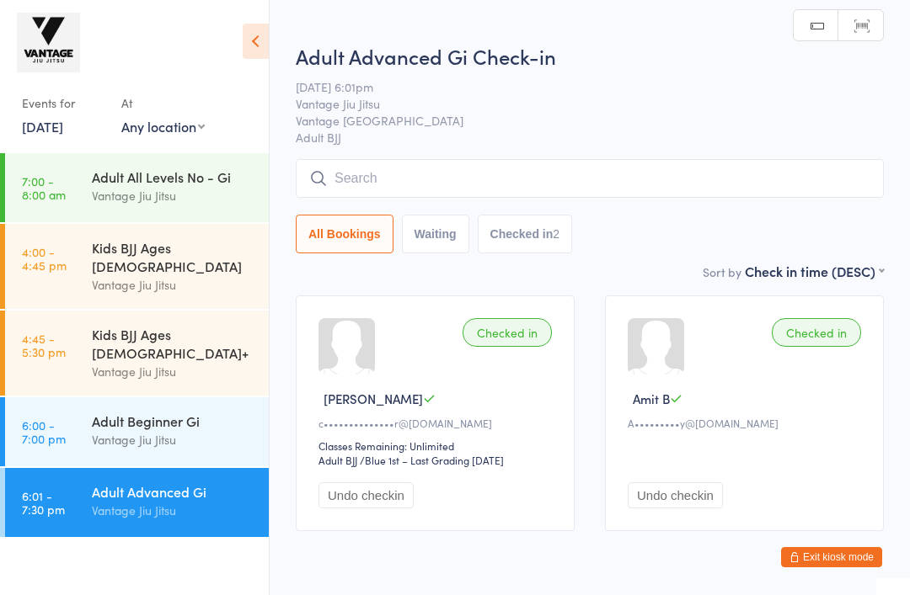
click at [176, 430] on div "Vantage Jiu Jitsu" at bounding box center [173, 439] width 163 height 19
